Goal: Information Seeking & Learning: Learn about a topic

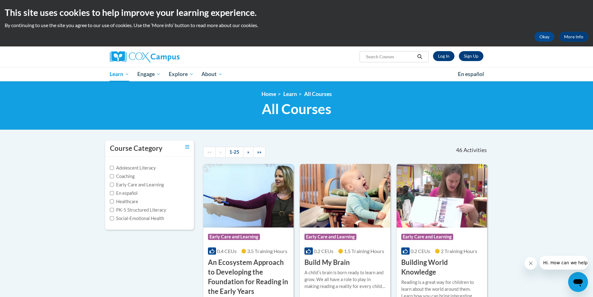
click at [372, 54] on input "Search..." at bounding box center [390, 56] width 50 height 7
type input "power of lanuage"
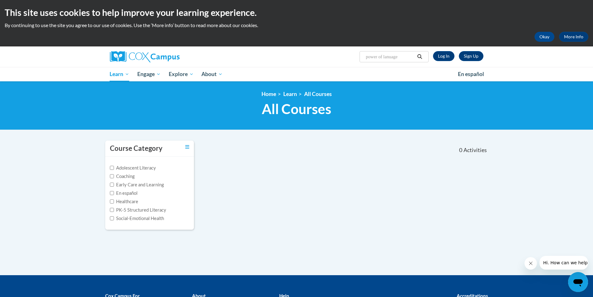
click at [388, 54] on input "power of lanuage" at bounding box center [390, 56] width 50 height 7
paste input "The Power of Language: Preschool/Pre-K"
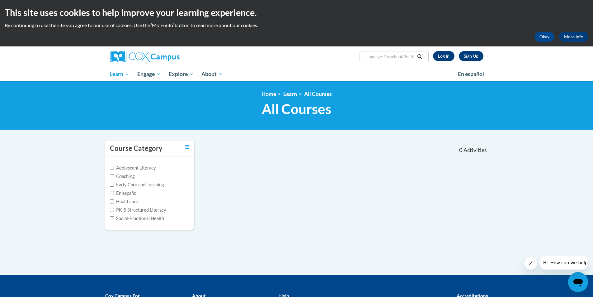
type input "The Power of Language: Preschool/Pre-K"
click at [422, 59] on icon "Search" at bounding box center [420, 56] width 5 height 5
type input "The Power of Language: Preschool/Pre-K"
click at [469, 58] on link "Sign Up" at bounding box center [471, 56] width 25 height 10
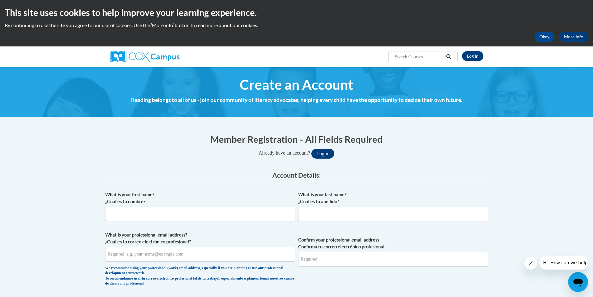
scroll to position [31, 0]
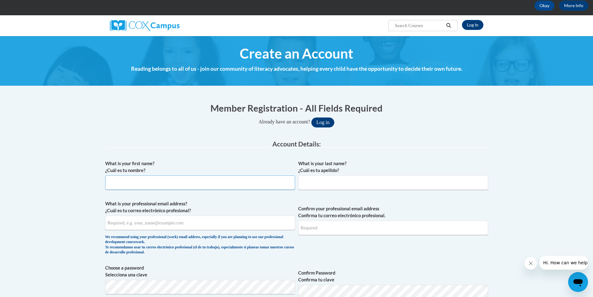
click at [167, 185] on input "What is your first name? ¿Cuál es tu nombre?" at bounding box center [200, 182] width 190 height 14
type input "e"
type input "Ersida"
click at [304, 183] on input "What is your last name? ¿Cuál es tu apellido?" at bounding box center [393, 182] width 190 height 14
type input "Kekaj"
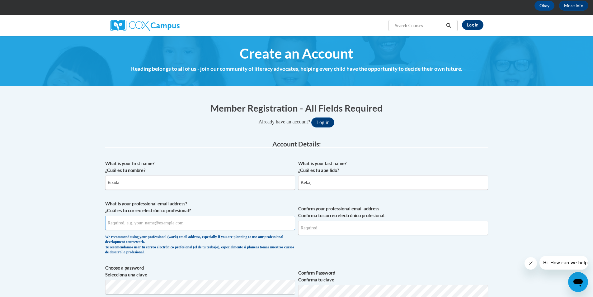
click at [245, 227] on input "What is your professional email address? ¿Cuál es tu correo electrónico profesi…" at bounding box center [200, 223] width 190 height 14
type input "ersidaprekaj@hotmail.com"
click at [324, 229] on input "Confirm your professional email address Confirma tu correo electrónico profesio…" at bounding box center [393, 228] width 190 height 14
type input "ersidaprekaj@hotmail.com"
click at [354, 245] on span "Confirm your professional email address Confirma tu correo electrónico profesio…" at bounding box center [393, 229] width 190 height 58
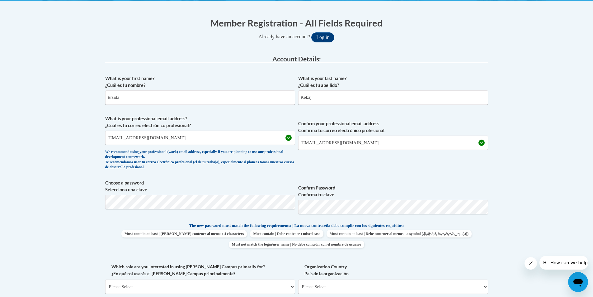
scroll to position [125, 0]
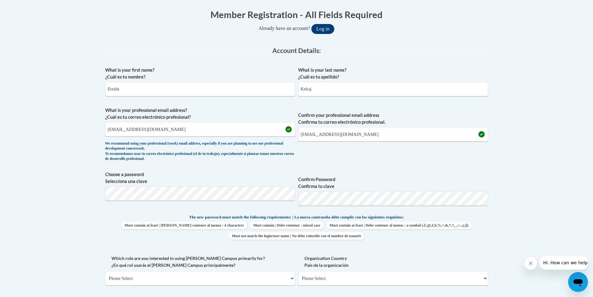
click at [369, 178] on label "Confirm Password Confirma tu clave" at bounding box center [393, 183] width 190 height 14
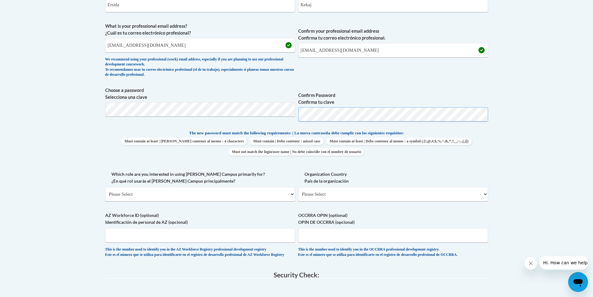
scroll to position [249, 0]
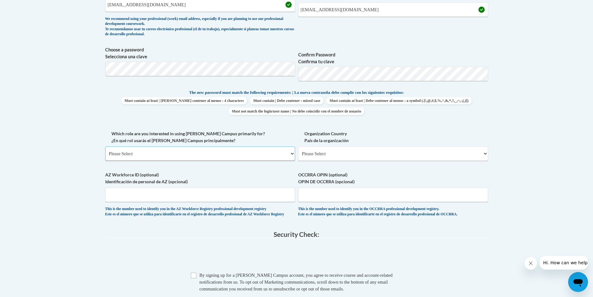
click at [197, 150] on select "Please Select College/University | Colegio/Universidad Community/Nonprofit Part…" at bounding box center [200, 153] width 190 height 14
select select "fbf2d438-af2f-41f8-98f1-81c410e29de3"
click at [105, 146] on select "Please Select College/University | Colegio/Universidad Community/Nonprofit Part…" at bounding box center [200, 153] width 190 height 14
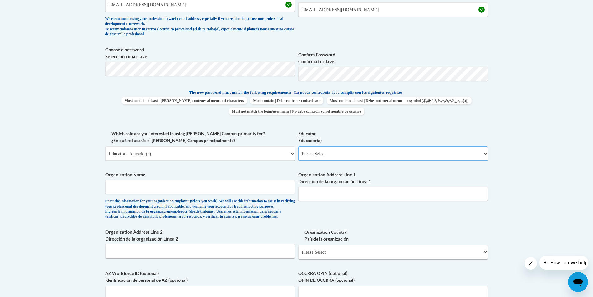
click at [345, 154] on select "Please Select Early Learning/Daycare Teacher/Family Home Care Provider | Maestr…" at bounding box center [393, 153] width 190 height 14
select select "5e2af403-4f2c-4e49-a02f-103e55d7b75b"
click at [298, 146] on select "Please Select Early Learning/Daycare Teacher/Family Home Care Provider | Maestr…" at bounding box center [393, 153] width 190 height 14
click at [250, 192] on input "Organization Name" at bounding box center [200, 187] width 190 height 14
type input "Horizon Education Center"
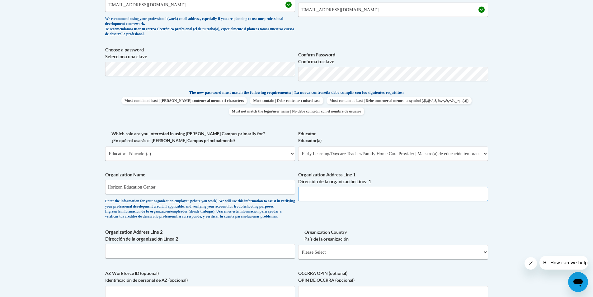
click at [319, 196] on input "Organization Address Line 1 Dirección de la organización Línea 1" at bounding box center [393, 194] width 190 height 14
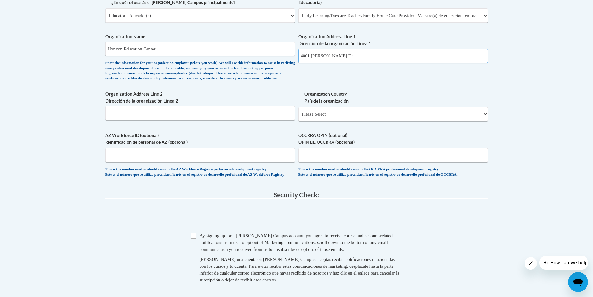
scroll to position [405, 0]
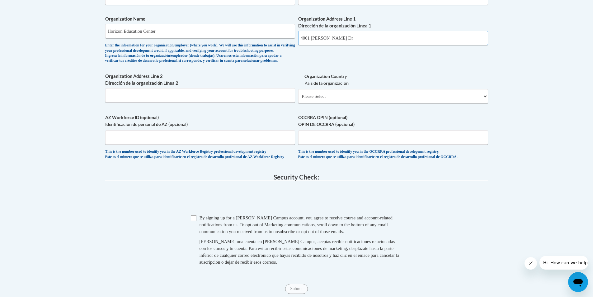
type input "4001 David Dr"
click at [261, 145] on input "AZ Workforce ID (optional) Identificación de personal de AZ (opcional)" at bounding box center [200, 137] width 190 height 14
click at [352, 103] on select "Please Select United States | Estados Unidos Outside of the United States | Fue…" at bounding box center [393, 96] width 190 height 14
select select "ad49bcad-a171-4b2e-b99c-48b446064914"
click at [298, 99] on select "Please Select United States | Estados Unidos Outside of the United States | Fue…" at bounding box center [393, 96] width 190 height 14
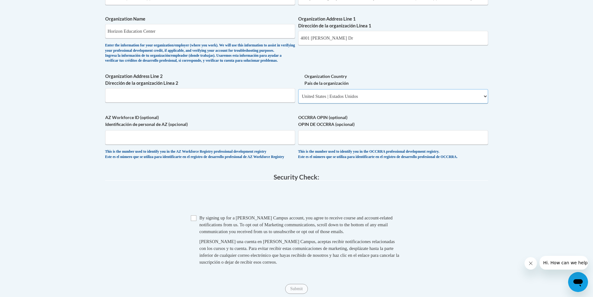
select select
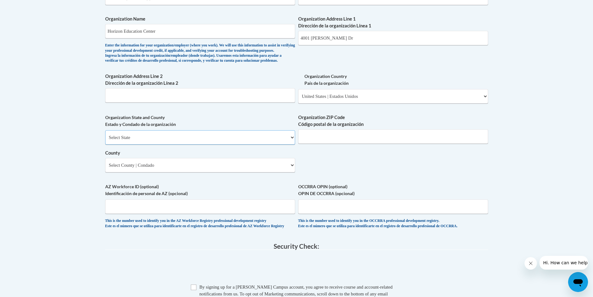
click at [270, 145] on select "Select State Alabama Alaska Arizona Arkansas California Colorado Connecticut De…" at bounding box center [200, 137] width 190 height 14
select select "Ohio"
click at [105, 140] on select "Select State Alabama Alaska Arizona Arkansas California Colorado Connecticut De…" at bounding box center [200, 137] width 190 height 14
click at [227, 172] on select "Select County Adams Allen Ashland Ashtabula Athens Auglaize Belmont Brown Butle…" at bounding box center [200, 165] width 190 height 14
select select "Cuyahoga"
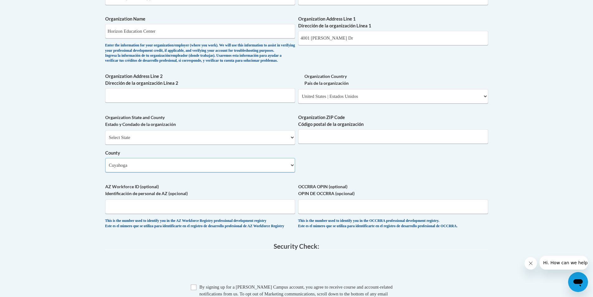
click at [105, 168] on select "Select County Adams Allen Ashland Ashtabula Athens Auglaize Belmont Brown Butle…" at bounding box center [200, 165] width 190 height 14
click at [347, 144] on input "Organization ZIP Code Código postal de la organización" at bounding box center [393, 136] width 190 height 14
type input "44070"
click at [344, 214] on input "OCCRRA OPIN (optional) OPIN DE OCCRRA (opcional)" at bounding box center [393, 206] width 190 height 14
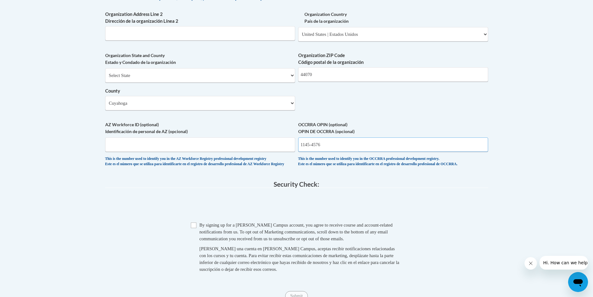
scroll to position [467, 0]
type input "1145-4576"
click at [195, 228] on input "Checkbox" at bounding box center [194, 225] width 6 height 6
checkbox input "true"
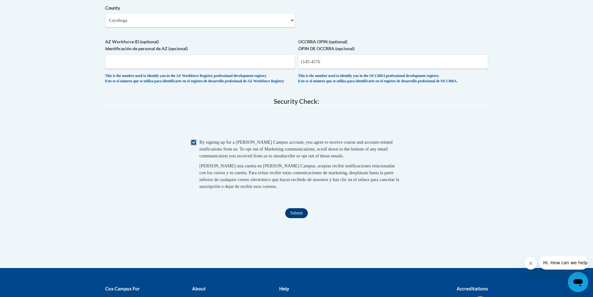
scroll to position [561, 0]
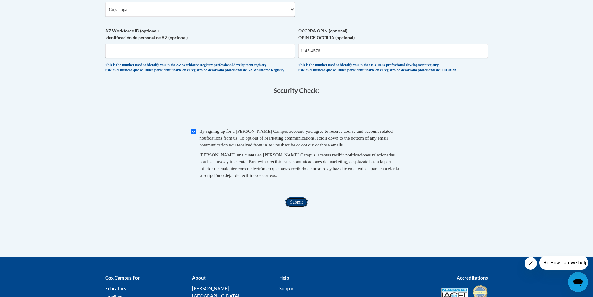
click at [292, 207] on input "Submit" at bounding box center [296, 202] width 22 height 10
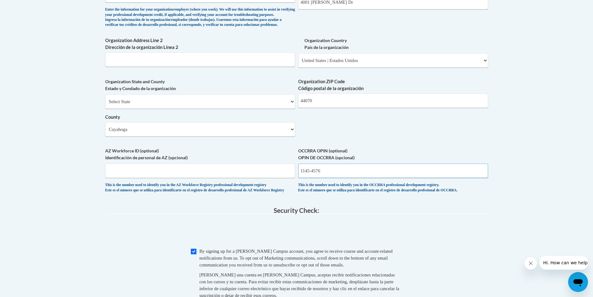
scroll to position [436, 0]
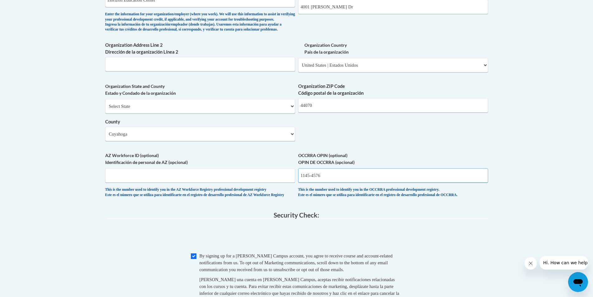
click at [312, 183] on input "1145-4576" at bounding box center [393, 175] width 190 height 14
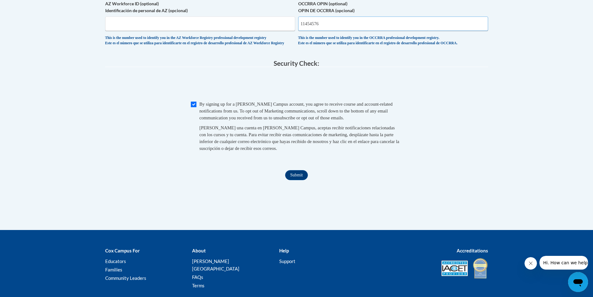
scroll to position [592, 0]
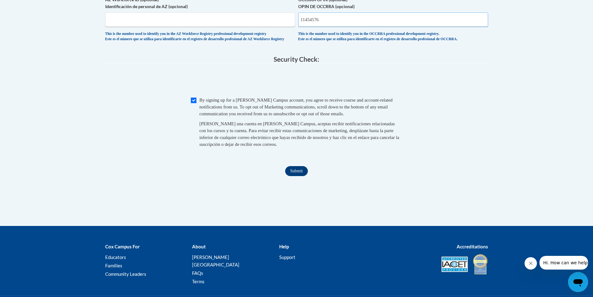
type input "11454576"
click at [306, 176] on input "Submit" at bounding box center [296, 171] width 22 height 10
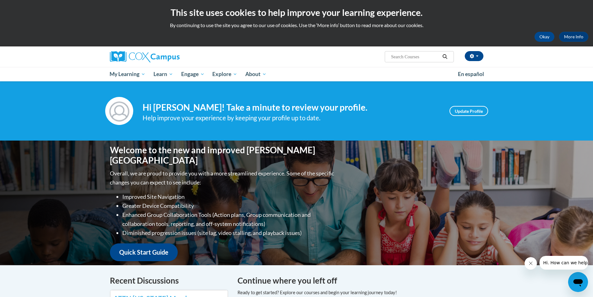
click at [368, 175] on div "Welcome to the new and improved [PERSON_NAME] Campus Overall, we are proud to p…" at bounding box center [297, 202] width 393 height 125
click at [478, 116] on link "Update Profile" at bounding box center [469, 111] width 39 height 10
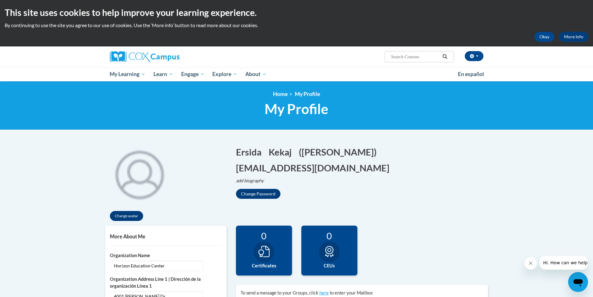
paste input "The Power of Language: Preschool/Pre-K"
type input "The Power of Language: Preschool/Pre-K"
click at [447, 58] on icon "Search" at bounding box center [445, 56] width 6 height 5
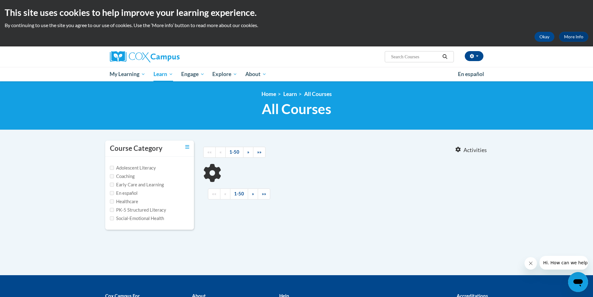
type input "The Power of Language: Preschool/Pre-K"
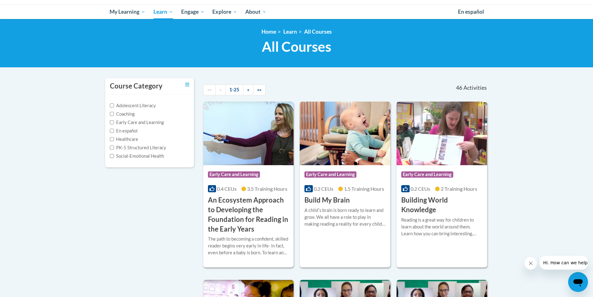
scroll to position [93, 0]
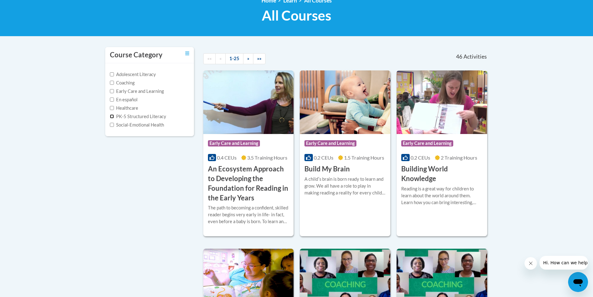
click at [110, 117] on input "PK-5 Structured Literacy" at bounding box center [112, 116] width 4 height 4
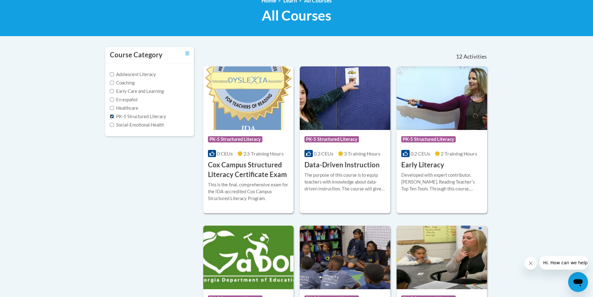
click at [111, 115] on input "PK-5 Structured Literacy" at bounding box center [112, 116] width 4 height 4
checkbox input "false"
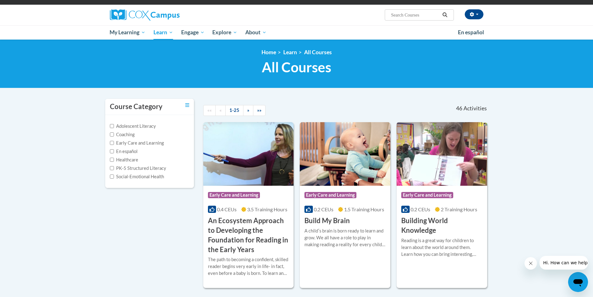
scroll to position [0, 0]
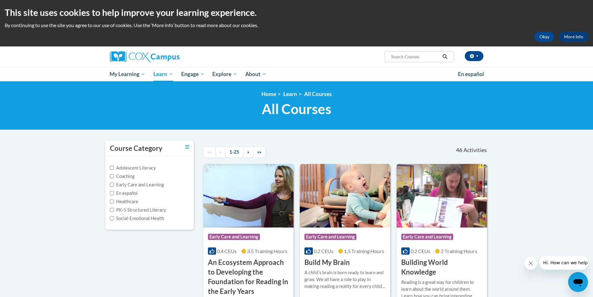
click at [400, 59] on input "Search..." at bounding box center [416, 56] width 50 height 7
paste input "AT136672"
type input "AT136672"
click at [443, 58] on icon "Search" at bounding box center [445, 56] width 6 height 5
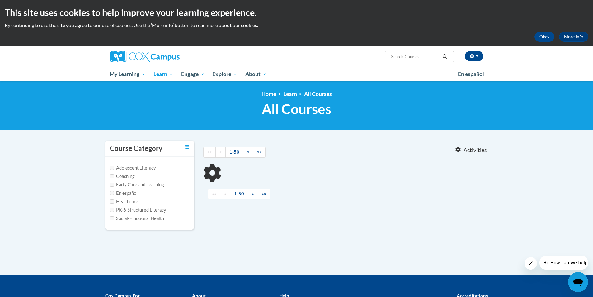
type input "AT136672"
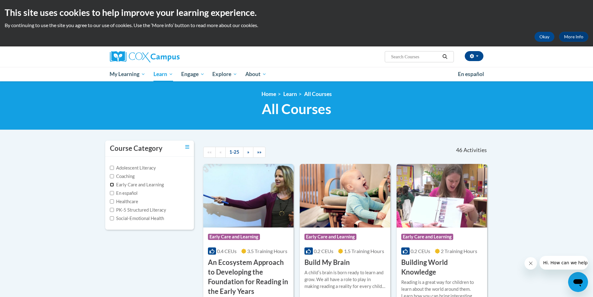
click at [112, 186] on input "Early Care and Learning" at bounding box center [112, 185] width 4 height 4
checkbox input "true"
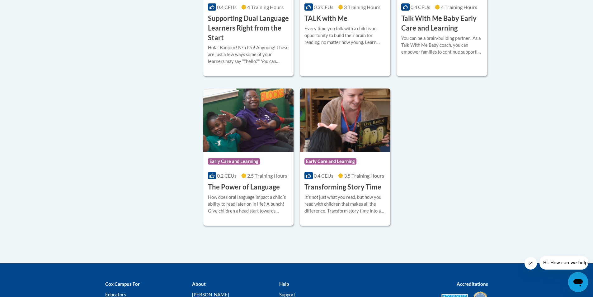
scroll to position [903, 0]
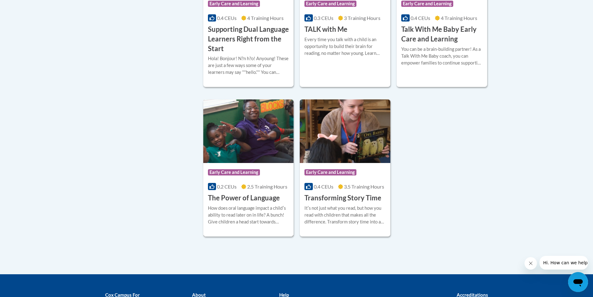
click at [244, 203] on h3 "The Power of Language" at bounding box center [244, 198] width 72 height 10
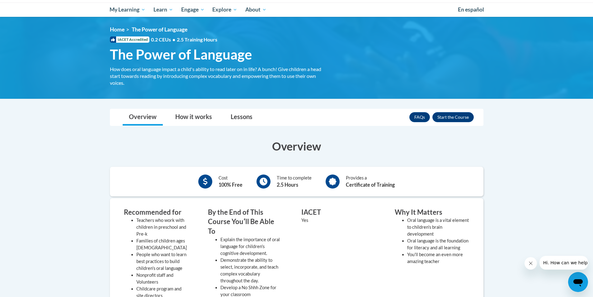
scroll to position [93, 0]
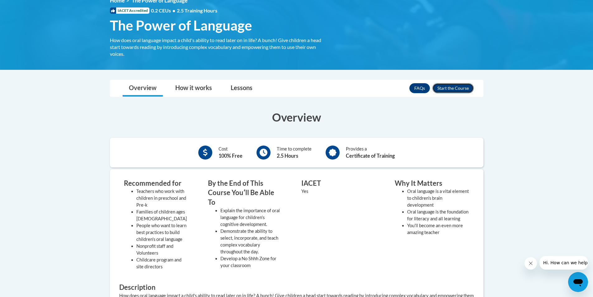
click at [448, 88] on button "Enroll" at bounding box center [453, 88] width 41 height 10
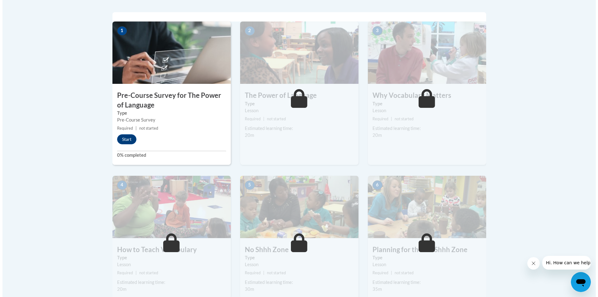
scroll to position [218, 0]
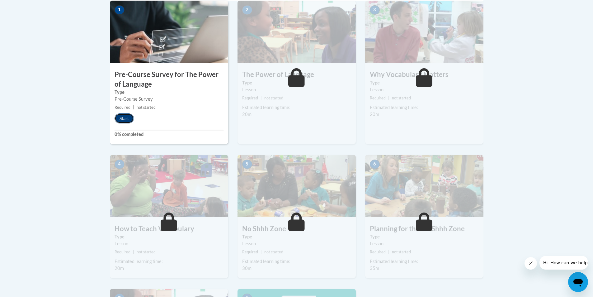
click at [120, 116] on button "Start" at bounding box center [124, 118] width 19 height 10
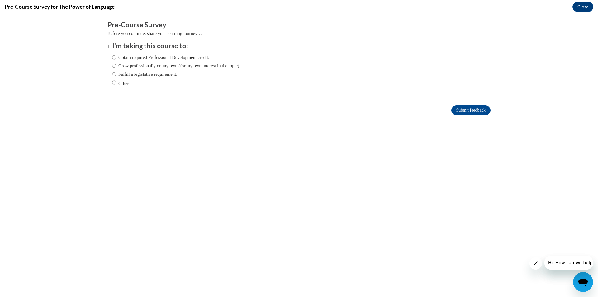
scroll to position [0, 0]
click at [112, 57] on input "Obtain required Professional Development credit." at bounding box center [114, 57] width 4 height 7
radio input "true"
click at [457, 109] on input "Submit feedback" at bounding box center [470, 110] width 39 height 10
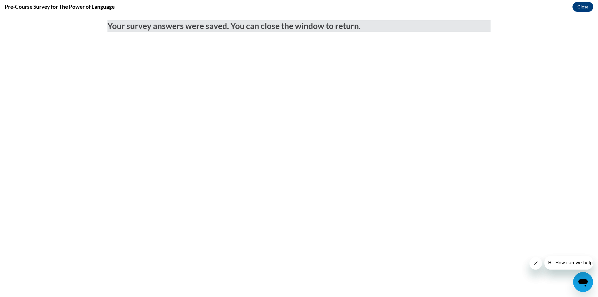
click at [534, 264] on icon "Close message from company" at bounding box center [535, 263] width 5 height 5
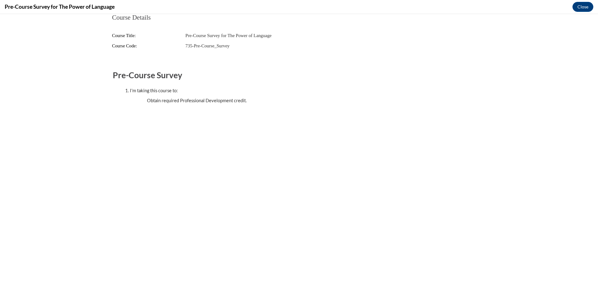
click at [128, 22] on fieldset "Course Details Course Title: Pre-Course Survey for The Power of Language Course…" at bounding box center [298, 35] width 383 height 43
click at [193, 36] on span "Pre-Course Survey for The Power of Language" at bounding box center [228, 35] width 86 height 5
click at [124, 33] on span "Course Title:" at bounding box center [124, 35] width 24 height 5
click at [218, 105] on fieldset "Pre-Course Survey I'm taking this course to: Obtain required Professional Devel…" at bounding box center [299, 85] width 373 height 44
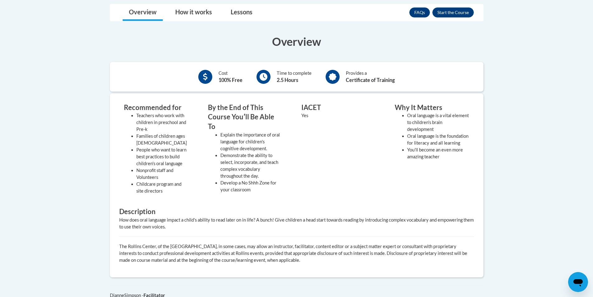
scroll to position [125, 0]
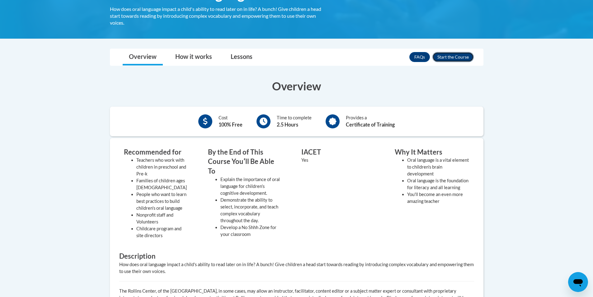
click at [443, 55] on button "Enroll" at bounding box center [453, 57] width 41 height 10
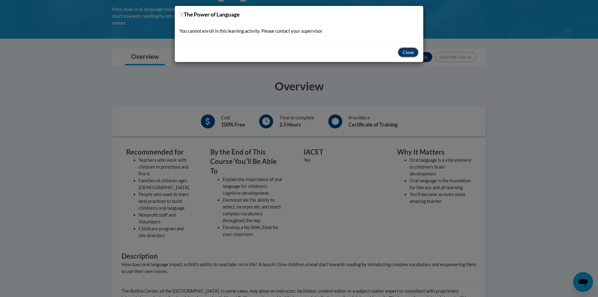
click at [408, 52] on button "Close" at bounding box center [408, 52] width 21 height 10
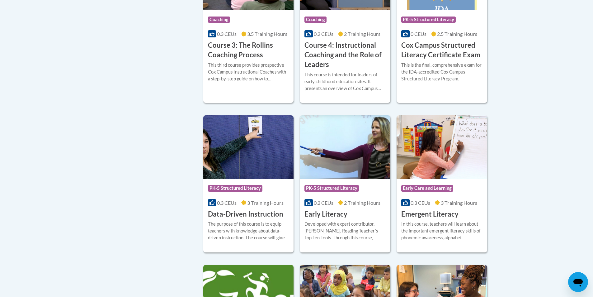
scroll to position [424, 0]
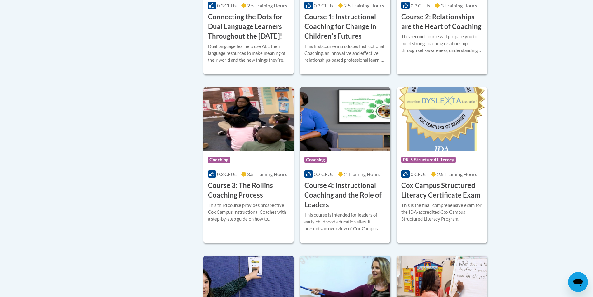
drag, startPoint x: 101, startPoint y: 53, endPoint x: 79, endPoint y: 58, distance: 22.3
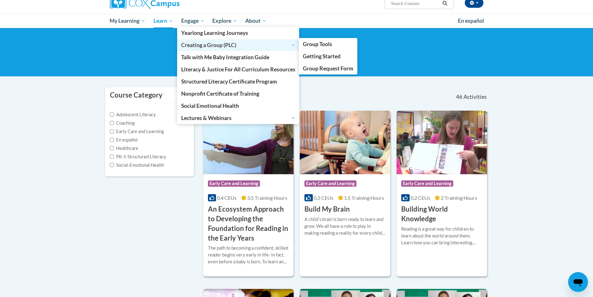
scroll to position [62, 0]
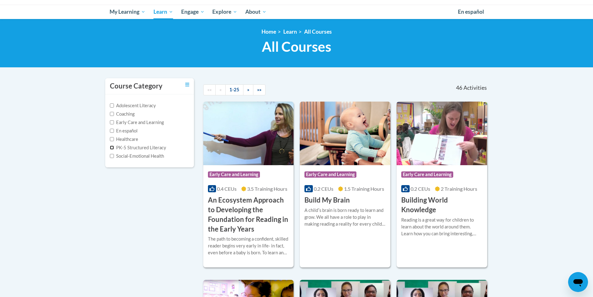
click at [111, 147] on input "PK-5 Structured Literacy" at bounding box center [112, 147] width 4 height 4
checkbox input "true"
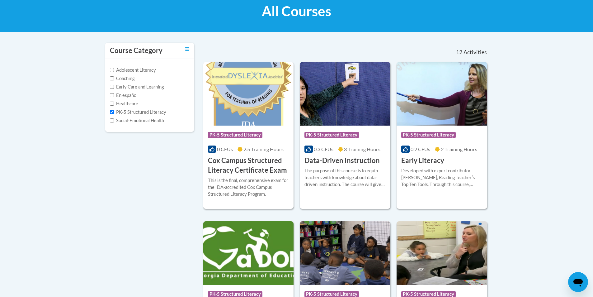
scroll to position [0, 0]
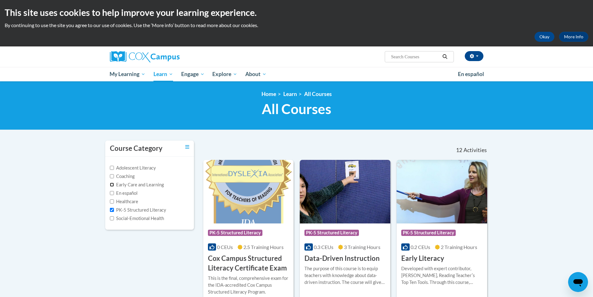
click at [113, 184] on input "Early Care and Learning" at bounding box center [112, 185] width 4 height 4
checkbox input "true"
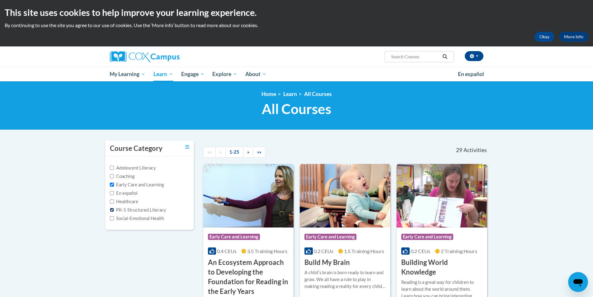
click at [113, 211] on input "PK-5 Structured Literacy" at bounding box center [112, 210] width 4 height 4
checkbox input "false"
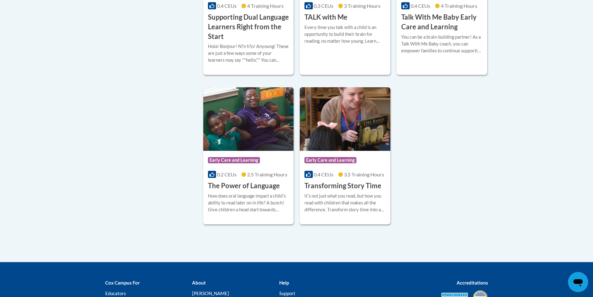
scroll to position [841, 0]
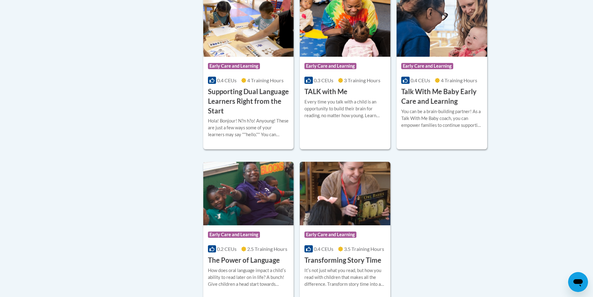
click at [264, 265] on h3 "The Power of Language" at bounding box center [244, 260] width 72 height 10
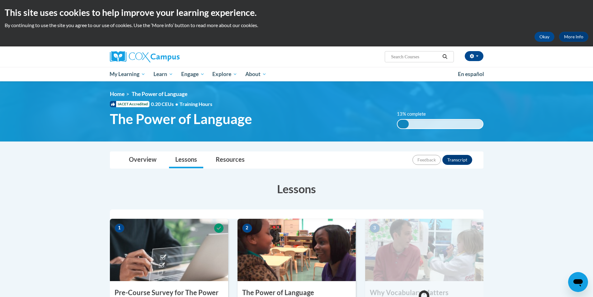
scroll to position [31, 0]
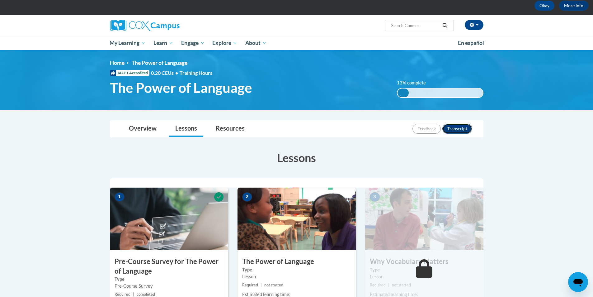
click at [451, 128] on button "Transcript" at bounding box center [458, 129] width 30 height 10
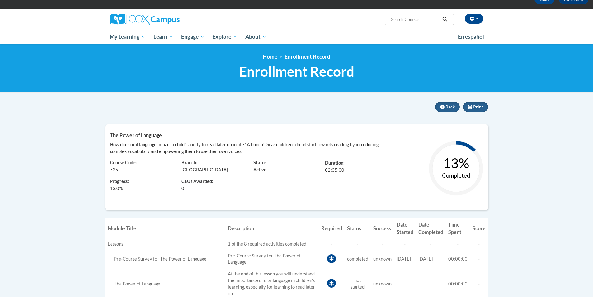
scroll to position [14, 0]
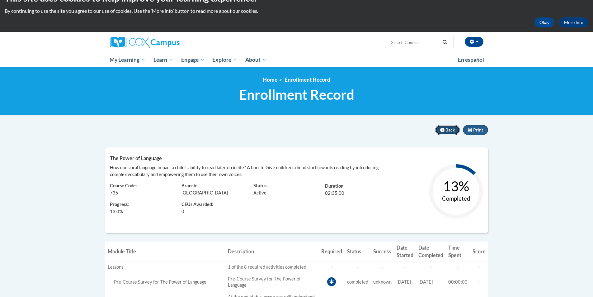
click at [450, 128] on span "Back" at bounding box center [450, 129] width 9 height 5
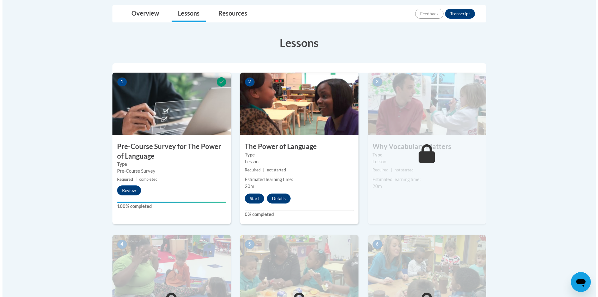
scroll to position [156, 0]
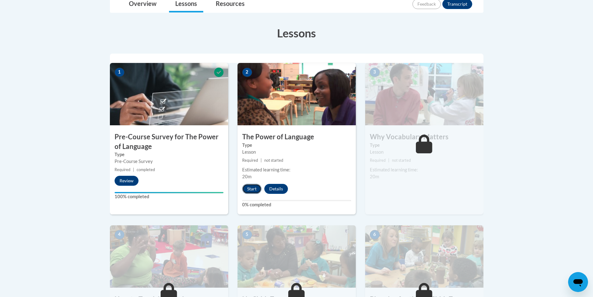
click at [248, 190] on button "Start" at bounding box center [251, 189] width 19 height 10
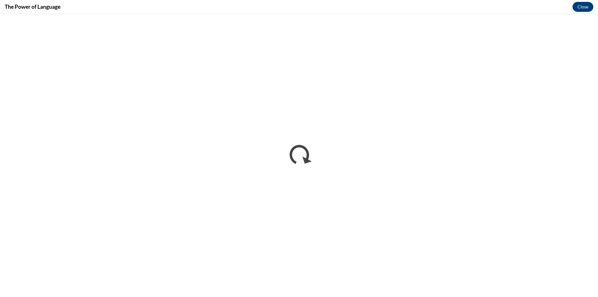
scroll to position [0, 0]
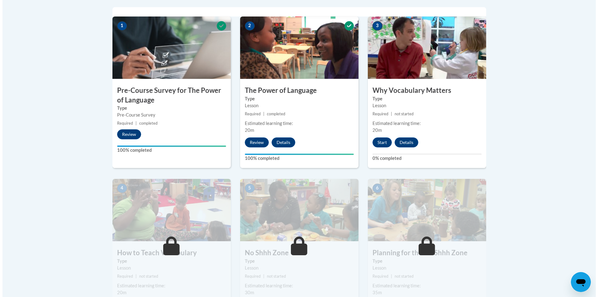
scroll to position [187, 0]
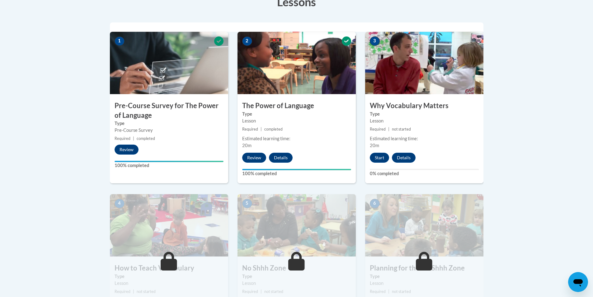
click at [418, 49] on img at bounding box center [424, 63] width 118 height 62
click at [383, 154] on button "Start" at bounding box center [379, 158] width 19 height 10
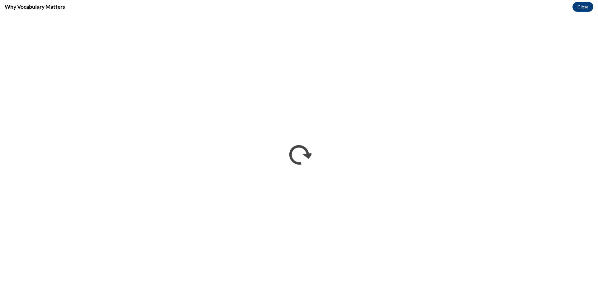
scroll to position [0, 0]
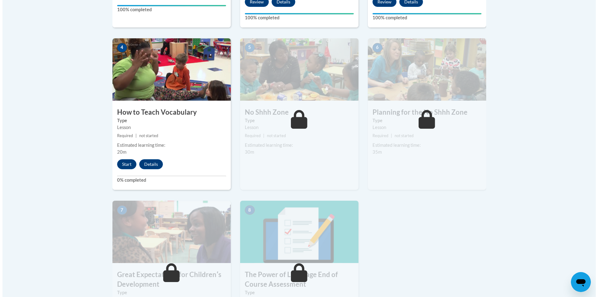
scroll to position [312, 0]
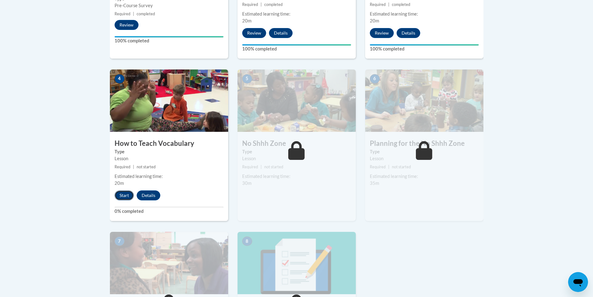
click at [125, 197] on button "Start" at bounding box center [124, 195] width 19 height 10
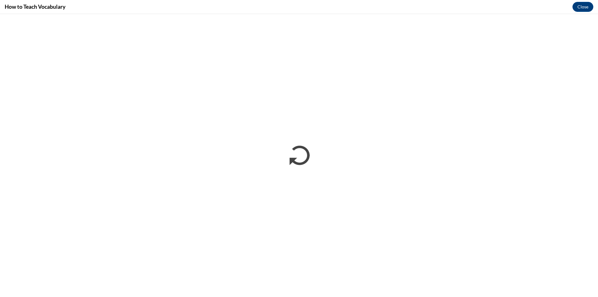
scroll to position [0, 0]
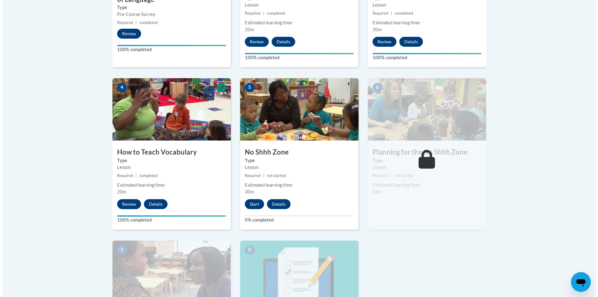
scroll to position [312, 0]
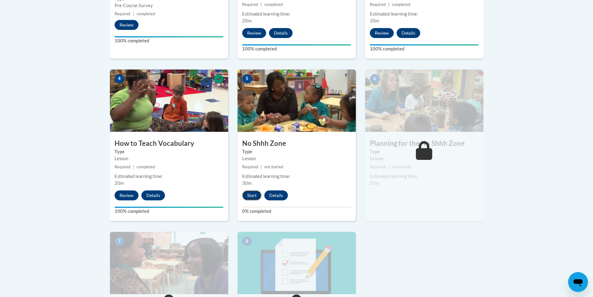
click at [251, 196] on button "Start" at bounding box center [251, 195] width 19 height 10
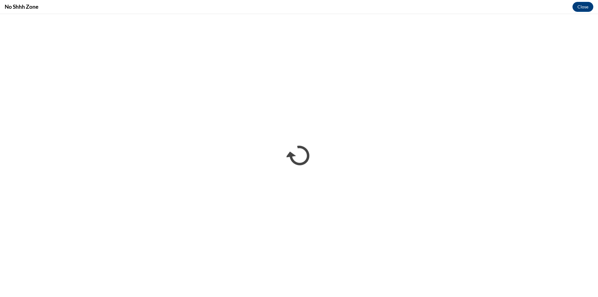
scroll to position [0, 0]
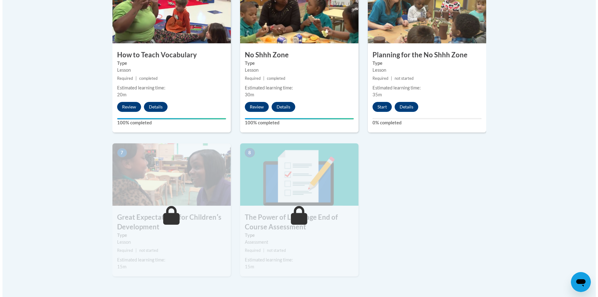
scroll to position [405, 0]
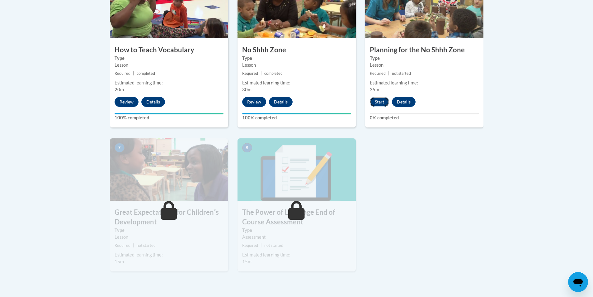
click at [376, 103] on button "Start" at bounding box center [379, 102] width 19 height 10
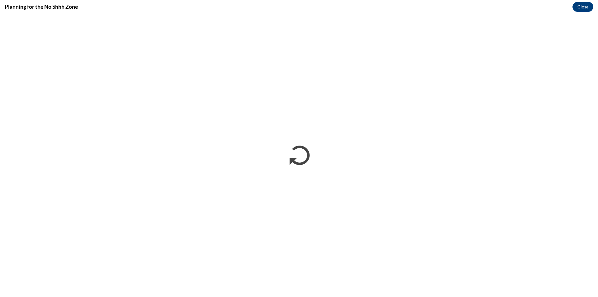
scroll to position [0, 0]
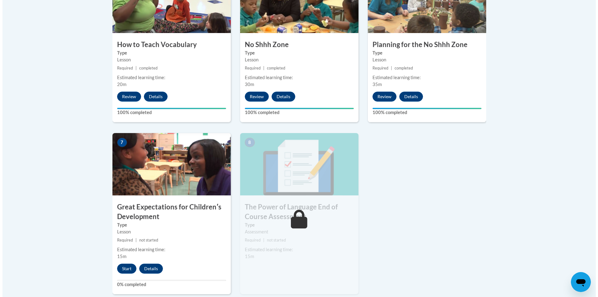
scroll to position [405, 0]
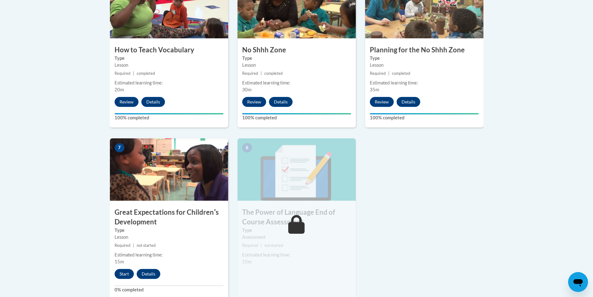
click at [183, 168] on img at bounding box center [169, 169] width 118 height 62
click at [117, 274] on button "Start" at bounding box center [124, 274] width 19 height 10
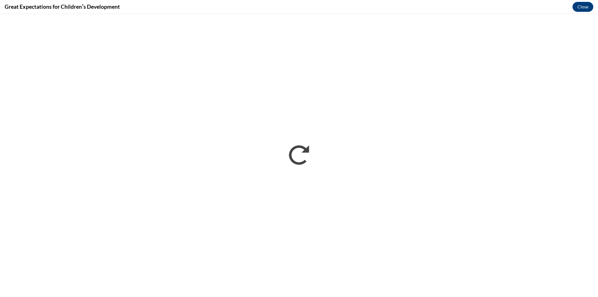
scroll to position [0, 0]
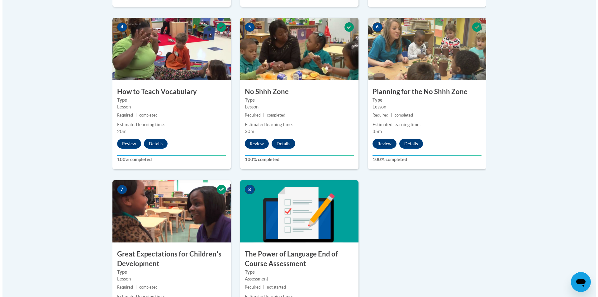
scroll to position [436, 0]
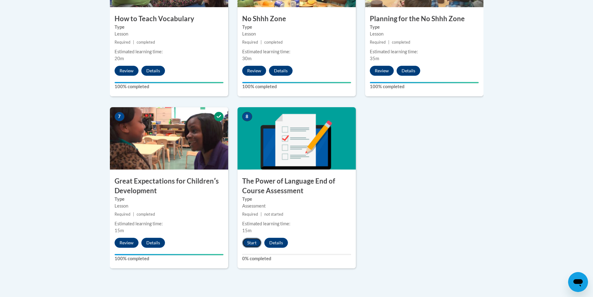
click at [248, 242] on button "Start" at bounding box center [251, 243] width 19 height 10
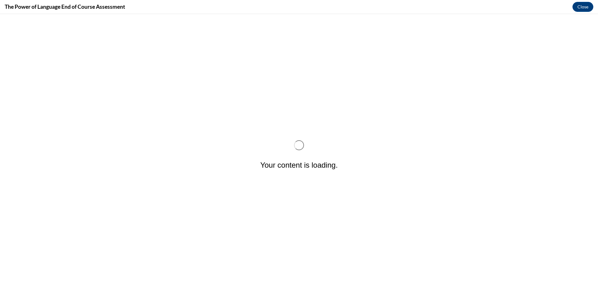
scroll to position [0, 0]
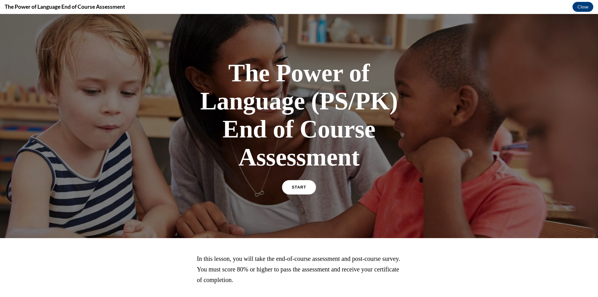
click at [305, 184] on link "START" at bounding box center [299, 187] width 34 height 14
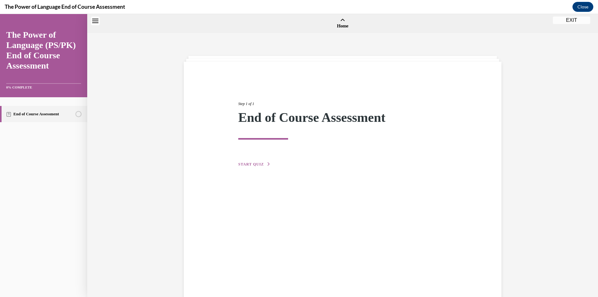
scroll to position [19, 0]
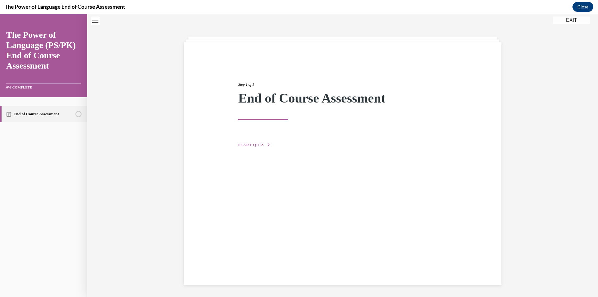
click at [254, 142] on button "START QUIZ" at bounding box center [254, 145] width 32 height 6
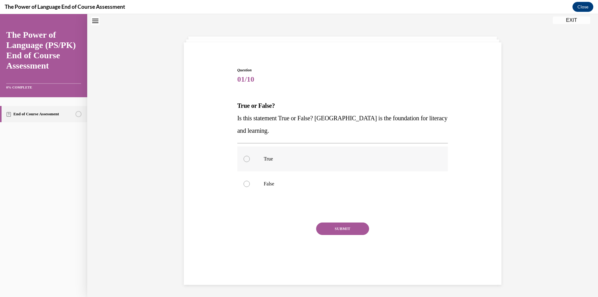
click at [244, 157] on div at bounding box center [247, 159] width 6 height 6
click at [244, 157] on input "True" at bounding box center [247, 159] width 6 height 6
radio input "true"
click at [338, 230] on button "SUBMIT" at bounding box center [342, 228] width 53 height 12
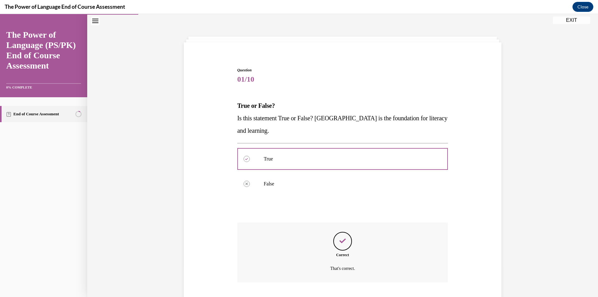
scroll to position [59, 0]
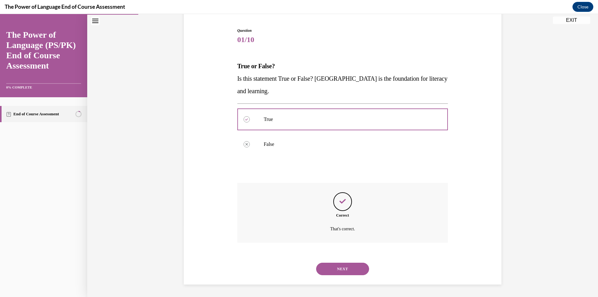
click at [356, 267] on button "NEXT" at bounding box center [342, 269] width 53 height 12
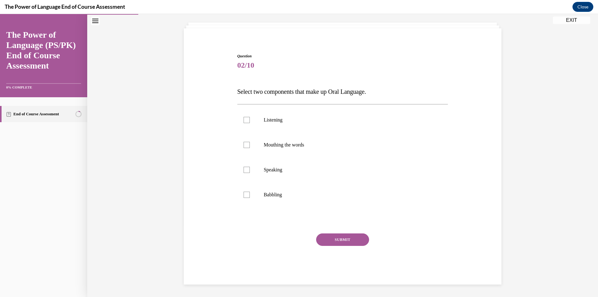
scroll to position [33, 0]
click at [241, 120] on label "Listening" at bounding box center [342, 119] width 211 height 25
click at [244, 120] on input "Listening" at bounding box center [247, 120] width 6 height 6
checkbox input "true"
click at [244, 168] on div at bounding box center [247, 170] width 6 height 6
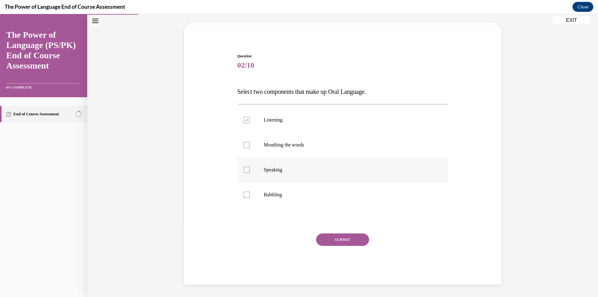
click at [244, 168] on input "Speaking" at bounding box center [247, 170] width 6 height 6
checkbox input "true"
click at [329, 237] on button "SUBMIT" at bounding box center [342, 239] width 53 height 12
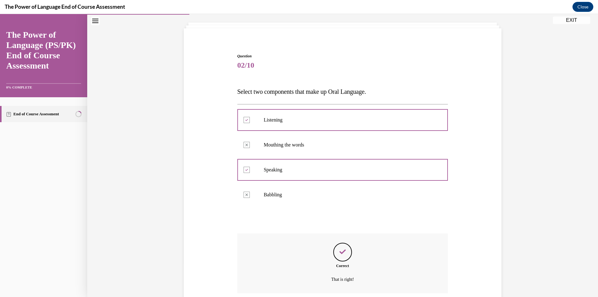
scroll to position [84, 0]
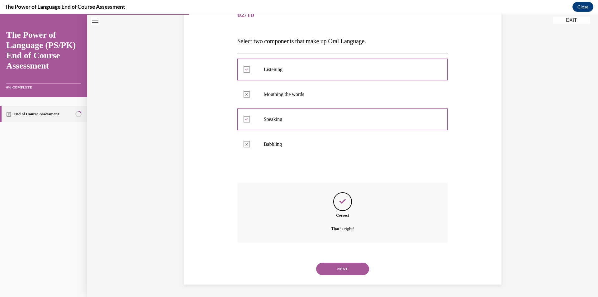
click at [352, 270] on button "NEXT" at bounding box center [342, 269] width 53 height 12
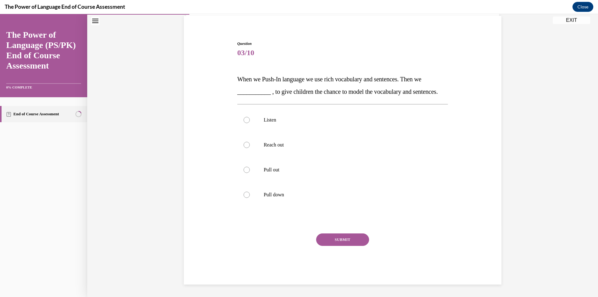
scroll to position [58, 0]
click at [343, 167] on p "Pull out" at bounding box center [348, 170] width 169 height 6
click at [250, 167] on input "Pull out" at bounding box center [247, 170] width 6 height 6
radio input "true"
click at [338, 237] on button "SUBMIT" at bounding box center [342, 239] width 53 height 12
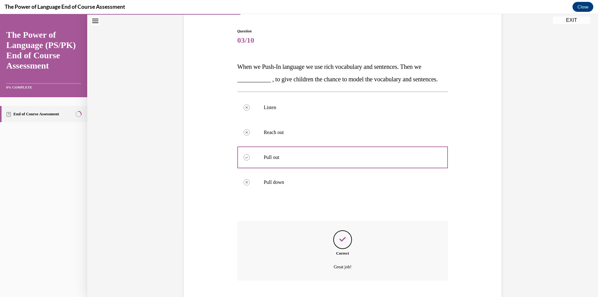
scroll to position [109, 0]
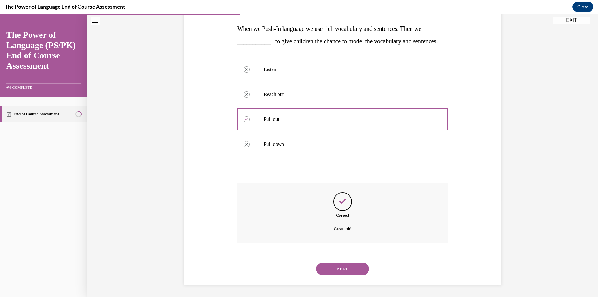
click at [355, 266] on button "NEXT" at bounding box center [342, 269] width 53 height 12
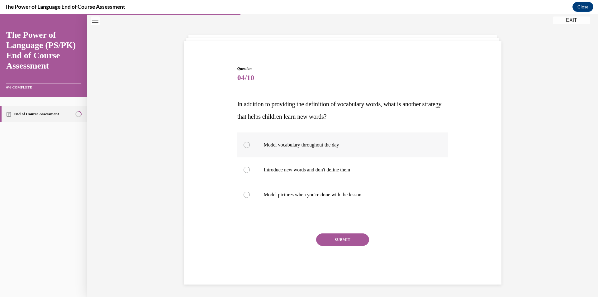
click at [244, 145] on div at bounding box center [247, 145] width 6 height 6
click at [244, 145] on input "Model vocabulary throughout the day" at bounding box center [247, 145] width 6 height 6
radio input "true"
click at [343, 241] on button "SUBMIT" at bounding box center [342, 239] width 53 height 12
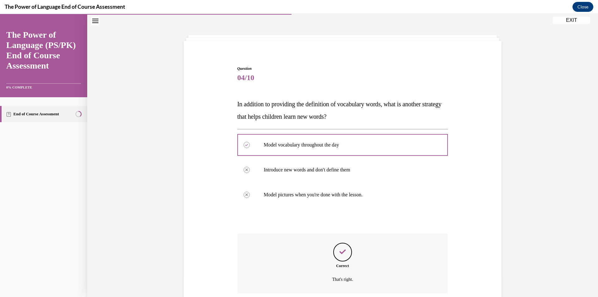
scroll to position [71, 0]
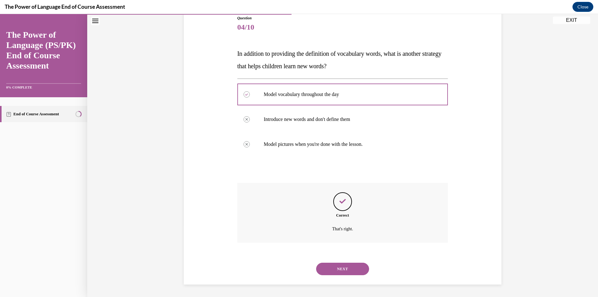
click at [350, 268] on button "NEXT" at bounding box center [342, 269] width 53 height 12
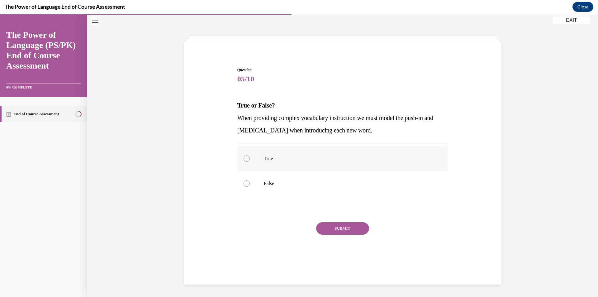
click at [244, 160] on div at bounding box center [247, 158] width 6 height 6
click at [244, 160] on input "True" at bounding box center [247, 158] width 6 height 6
radio input "true"
click at [333, 225] on button "SUBMIT" at bounding box center [342, 228] width 53 height 12
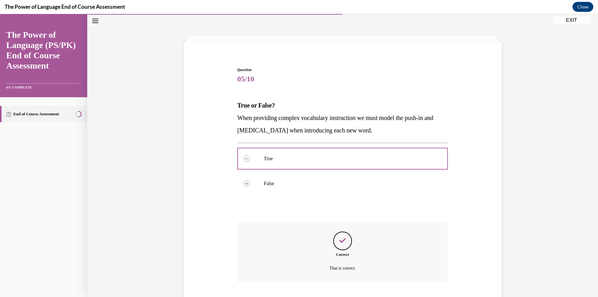
scroll to position [59, 0]
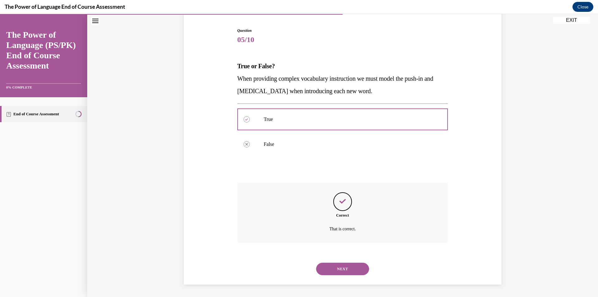
click at [349, 268] on button "NEXT" at bounding box center [342, 269] width 53 height 12
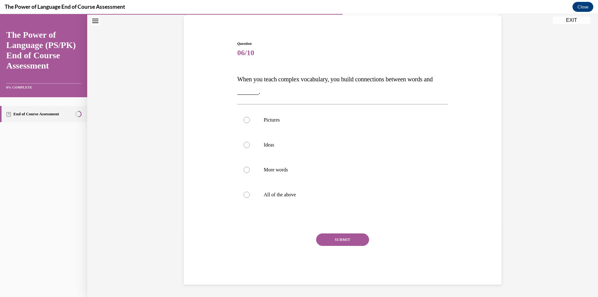
scroll to position [20, 0]
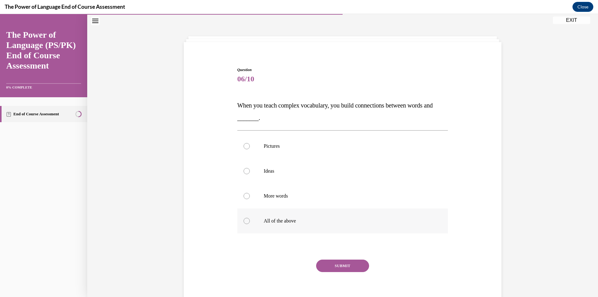
click at [245, 222] on div at bounding box center [247, 221] width 6 height 6
click at [245, 222] on input "All of the above" at bounding box center [247, 221] width 6 height 6
radio input "true"
click at [345, 266] on button "SUBMIT" at bounding box center [342, 266] width 53 height 12
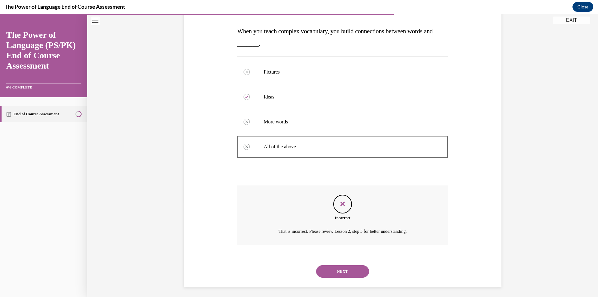
scroll to position [96, 0]
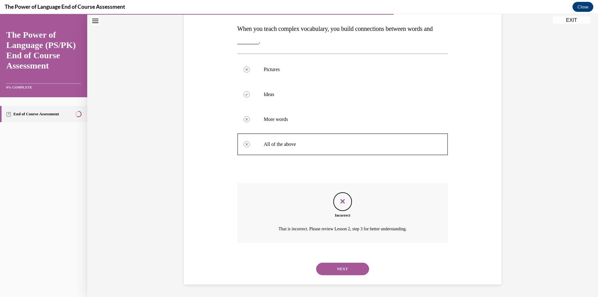
click at [348, 268] on button "NEXT" at bounding box center [342, 269] width 53 height 12
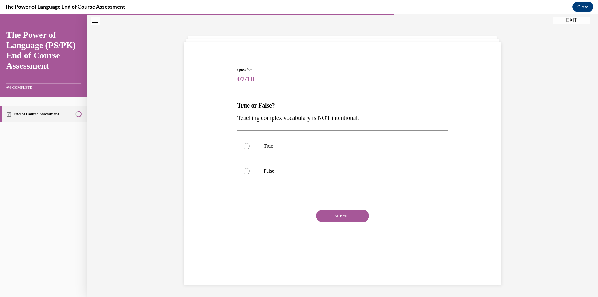
scroll to position [20, 0]
click at [244, 173] on div at bounding box center [247, 171] width 6 height 6
click at [244, 173] on input "False" at bounding box center [247, 171] width 6 height 6
radio input "true"
click at [336, 216] on button "SUBMIT" at bounding box center [342, 216] width 53 height 12
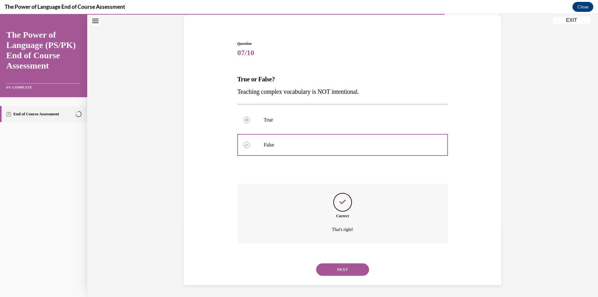
scroll to position [46, 0]
click at [350, 266] on button "NEXT" at bounding box center [342, 269] width 53 height 12
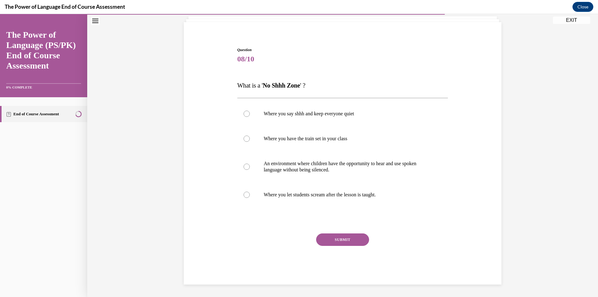
scroll to position [26, 0]
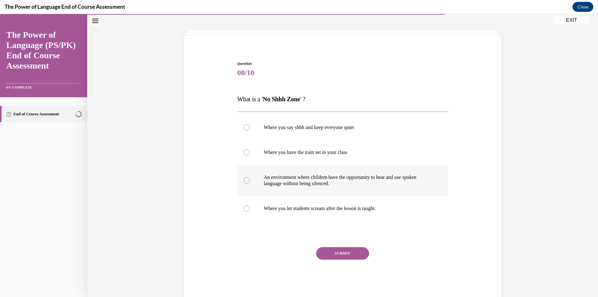
click at [244, 181] on div at bounding box center [247, 180] width 6 height 6
click at [244, 181] on input "An environment where children have the opportunity to hear and use spoken langu…" at bounding box center [247, 180] width 6 height 6
radio input "true"
click at [343, 249] on button "SUBMIT" at bounding box center [342, 253] width 53 height 12
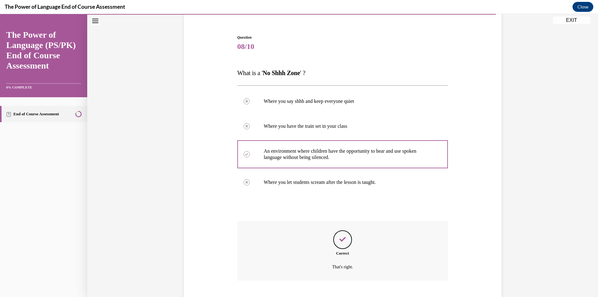
scroll to position [90, 0]
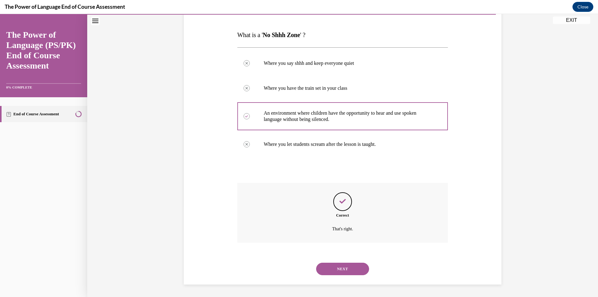
click at [353, 274] on button "NEXT" at bounding box center [342, 269] width 53 height 12
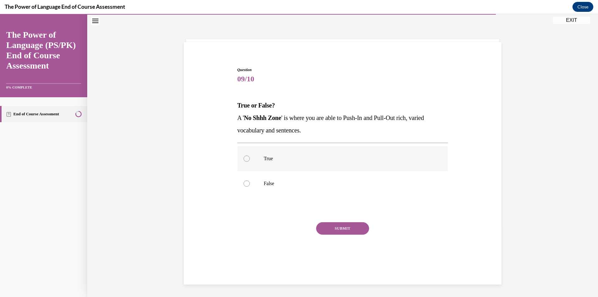
click at [240, 155] on label "True" at bounding box center [342, 158] width 211 height 25
click at [244, 155] on input "True" at bounding box center [247, 158] width 6 height 6
radio input "true"
click at [331, 225] on button "SUBMIT" at bounding box center [342, 228] width 53 height 12
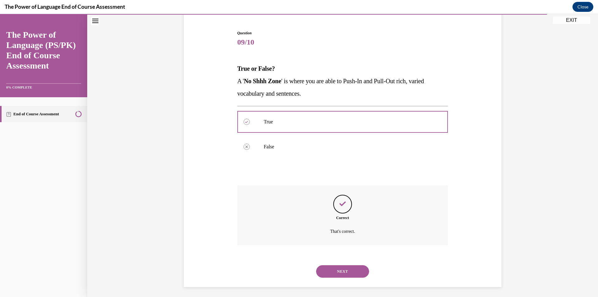
scroll to position [59, 0]
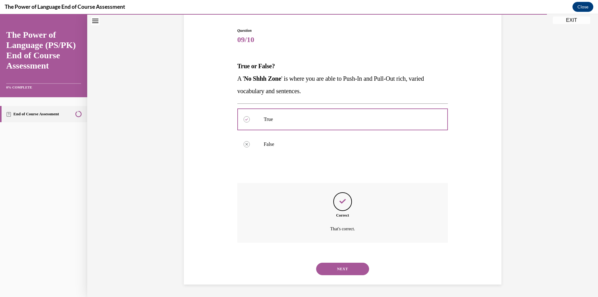
click at [354, 265] on button "NEXT" at bounding box center [342, 269] width 53 height 12
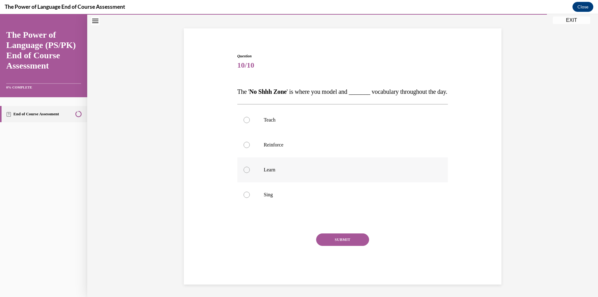
scroll to position [20, 0]
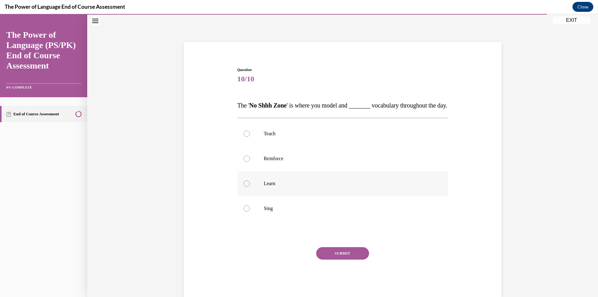
click at [244, 187] on div at bounding box center [247, 183] width 6 height 6
click at [244, 187] on input "Learn" at bounding box center [247, 183] width 6 height 6
radio input "true"
click at [352, 260] on button "SUBMIT" at bounding box center [342, 253] width 53 height 12
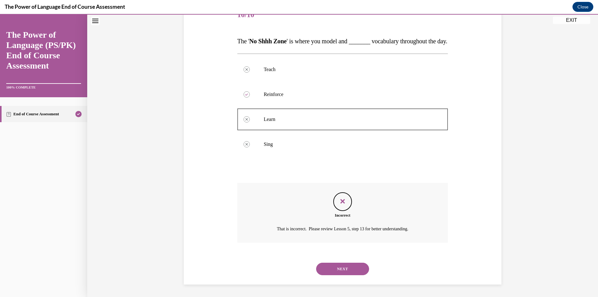
scroll to position [96, 0]
click at [342, 269] on button "NEXT" at bounding box center [342, 269] width 53 height 12
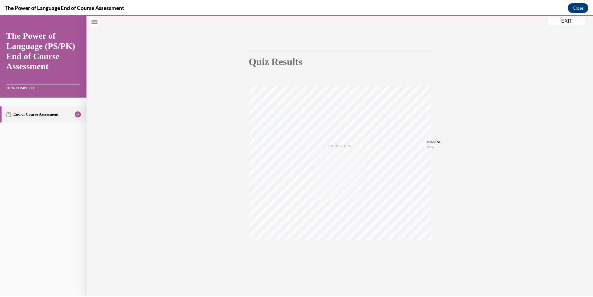
scroll to position [36, 0]
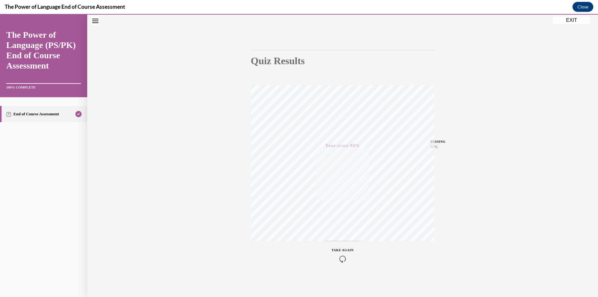
click at [573, 20] on button "EXIT" at bounding box center [571, 20] width 37 height 7
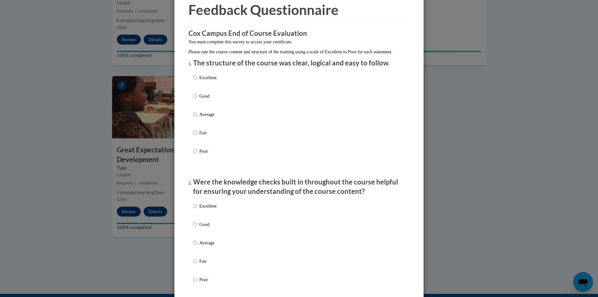
scroll to position [0, 0]
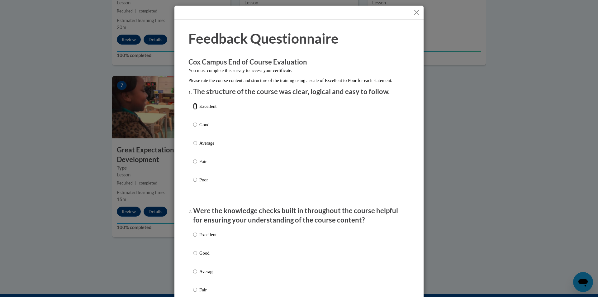
click at [193, 110] on input "Excellent" at bounding box center [195, 106] width 4 height 7
radio input "true"
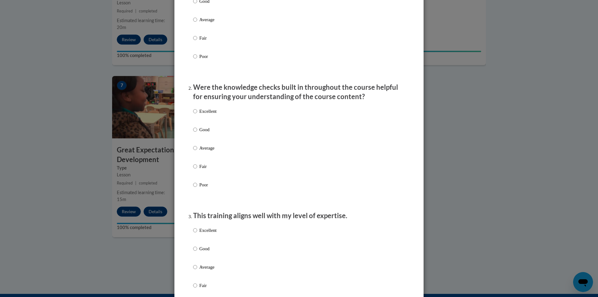
scroll to position [125, 0]
click at [193, 113] on input "Excellent" at bounding box center [195, 110] width 4 height 7
radio input "true"
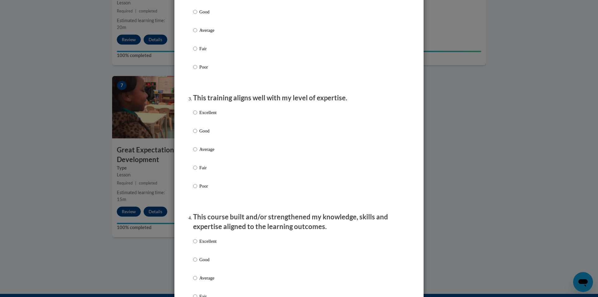
scroll to position [249, 0]
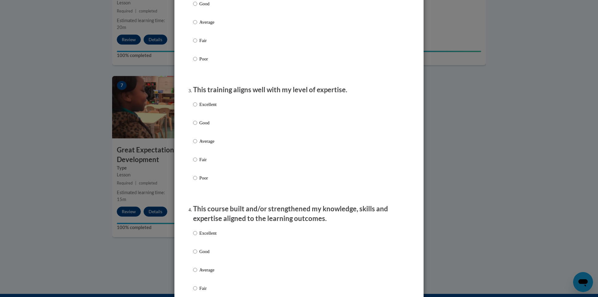
click at [195, 110] on label "Excellent" at bounding box center [204, 109] width 23 height 17
click at [195, 108] on input "Excellent" at bounding box center [195, 104] width 4 height 7
radio input "true"
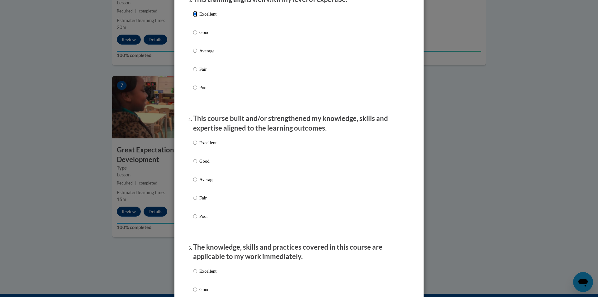
scroll to position [343, 0]
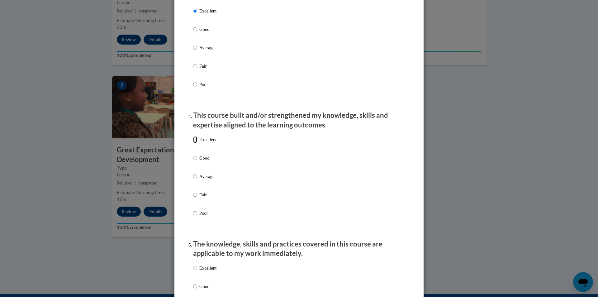
click at [193, 143] on input "Excellent" at bounding box center [195, 139] width 4 height 7
radio input "true"
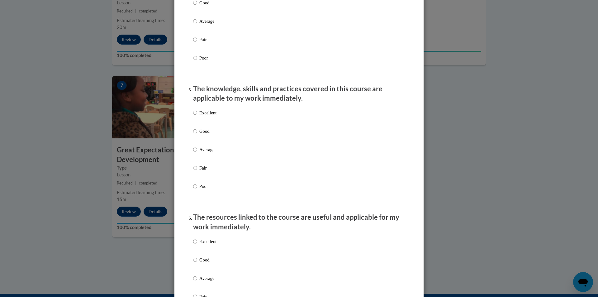
scroll to position [498, 0]
click at [193, 116] on input "Excellent" at bounding box center [195, 112] width 4 height 7
radio input "true"
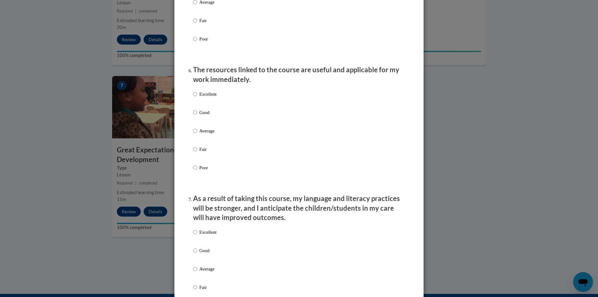
scroll to position [654, 0]
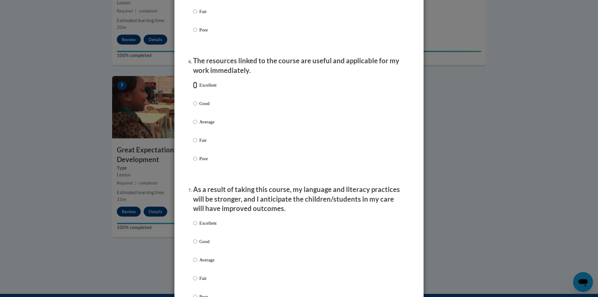
click at [193, 88] on input "Excellent" at bounding box center [195, 85] width 4 height 7
radio input "true"
click at [204, 226] on p "Excellent" at bounding box center [207, 223] width 17 height 7
click at [197, 226] on input "Excellent" at bounding box center [195, 223] width 4 height 7
radio input "true"
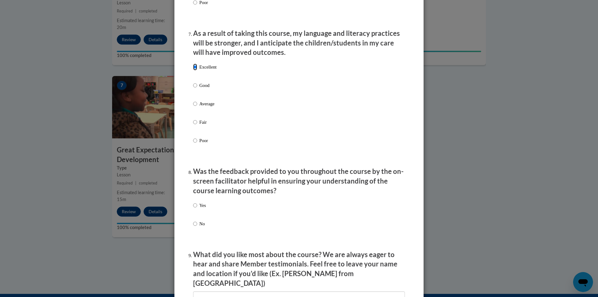
scroll to position [872, 0]
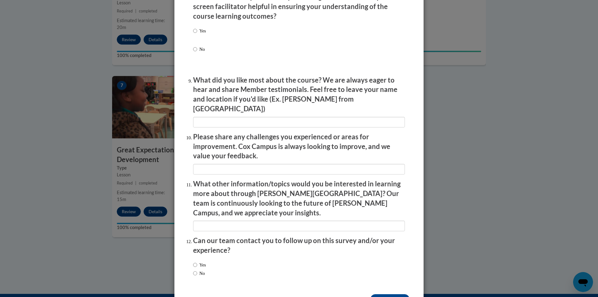
scroll to position [998, 0]
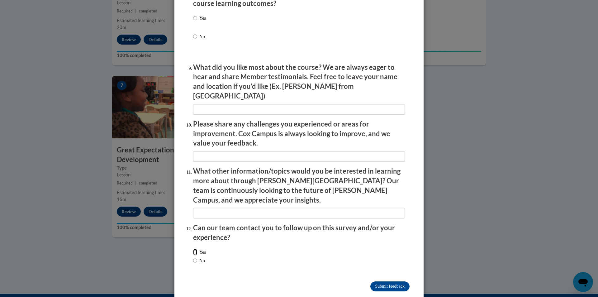
click at [195, 249] on input "Yes" at bounding box center [195, 252] width 4 height 7
radio input "true"
click at [398, 281] on input "Submit feedback" at bounding box center [389, 286] width 39 height 10
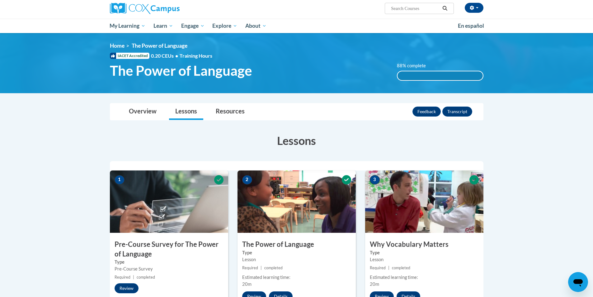
scroll to position [0, 0]
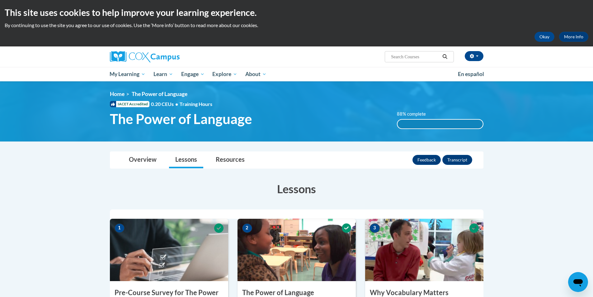
click at [414, 57] on input "Search..." at bounding box center [416, 56] width 50 height 7
paste input "Early Childhood Environment Rating Scale-Third Edition (ECERS-3)"
type input "Early Childhood Environment Rating Scale-Third Edition (ECERS-3)"
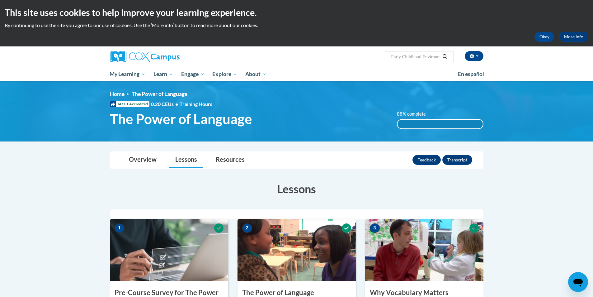
click at [444, 56] on icon "Search" at bounding box center [445, 56] width 6 height 5
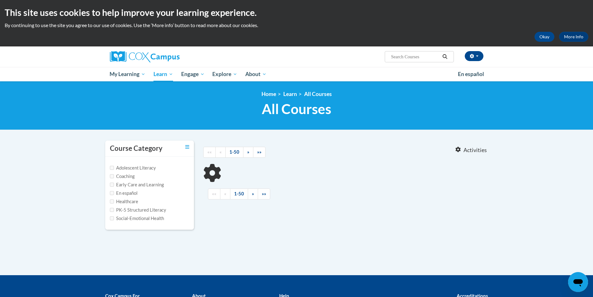
type input "Early Childhood Environment Rating Scale-Third Edition (ECERS-3)"
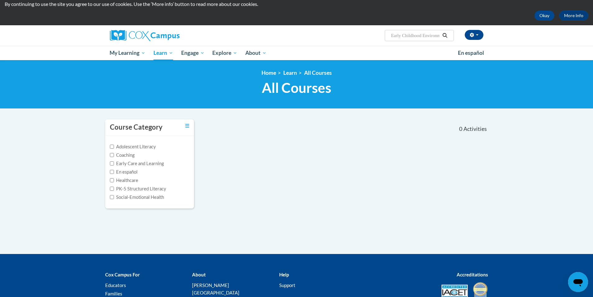
scroll to position [31, 0]
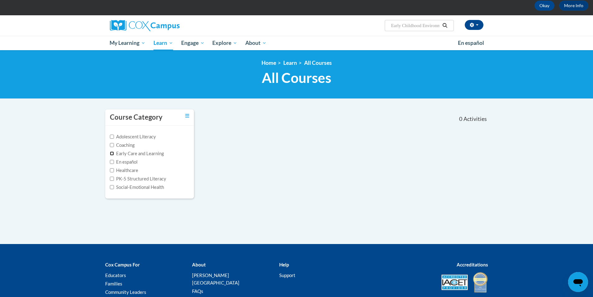
click at [110, 153] on input "Early Care and Learning" at bounding box center [112, 153] width 4 height 4
checkbox input "true"
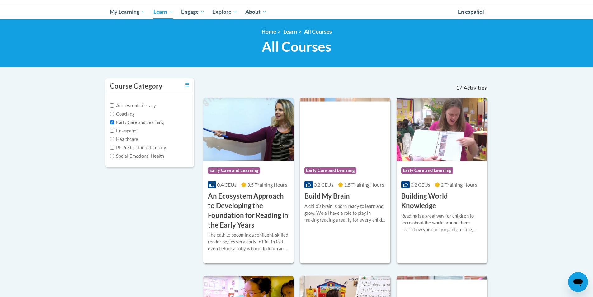
scroll to position [0, 0]
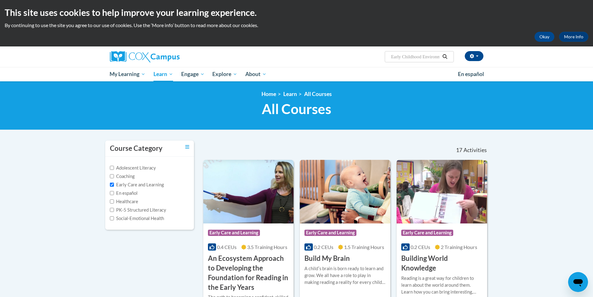
click at [423, 55] on input "Early Childhood Environment Rating Scale-Third Edition (ECERS-3)" at bounding box center [416, 56] width 50 height 7
click at [443, 56] on icon "Search" at bounding box center [445, 56] width 6 height 5
click at [438, 56] on input "Early Childhood Environment Rating Scale-Third Edition (ECERS-3)" at bounding box center [416, 56] width 50 height 7
type input "Eanment Rating Scale-Third Edition (ECERS-3)"
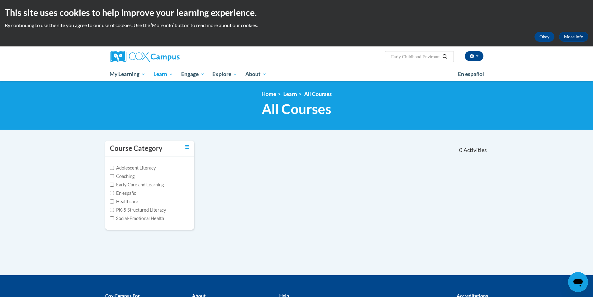
paste input "AT132355"
type input "Early ChildhoodAT132355 Environment Rating Scale-Third Edition (ECERS-3)"
click at [444, 55] on icon "Search" at bounding box center [445, 56] width 6 height 5
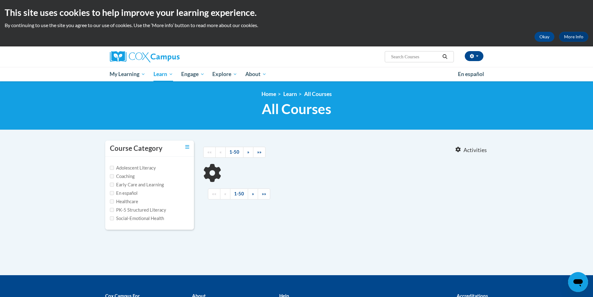
type input "Early ChildhoodAT132355 Environment Rating Scale-Third Edition (ECERS-3)"
click at [112, 184] on input "Early Care and Learning" at bounding box center [112, 185] width 4 height 4
checkbox input "true"
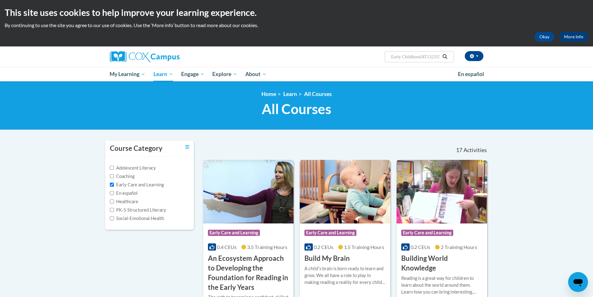
click at [438, 57] on input "Early ChildhoodAT132355 Environment Rating Scale-Third Edition (ECERS-3)" at bounding box center [416, 56] width 50 height 7
click at [440, 58] on input "355 Environment Rating Scale-Third Edition (ECERS-3)" at bounding box center [416, 56] width 50 height 7
click at [440, 58] on input "Scale-Third Edition (ECERS-3)" at bounding box center [416, 56] width 50 height 7
click at [440, 56] on input "Scale-Third Edition (ECERS-3)" at bounding box center [416, 56] width 50 height 7
click at [414, 59] on input "ERS-3)" at bounding box center [416, 56] width 50 height 7
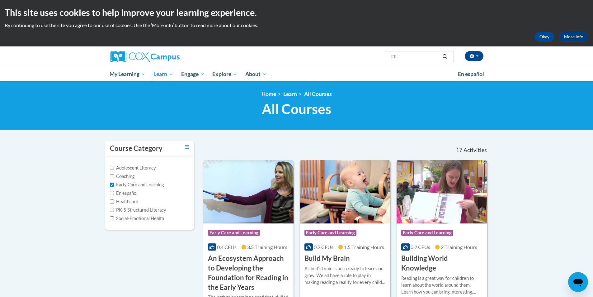
type input "E"
click at [411, 58] on input "Search..." at bounding box center [416, 56] width 50 height 7
paste input "Early Childhood Environment Rating Scale"
type input "Early Childhood Environment Rating Scale"
click at [445, 57] on icon "Search" at bounding box center [445, 56] width 6 height 5
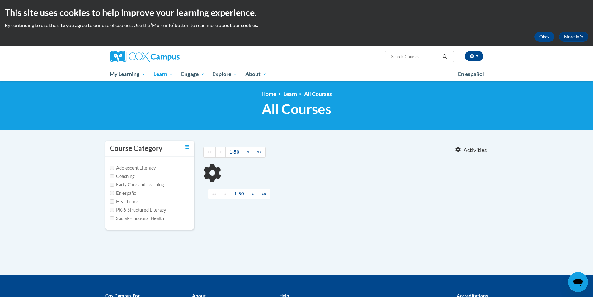
type input "Early Childhood Environment Rating Scale"
click at [112, 183] on input "Early Care and Learning" at bounding box center [112, 185] width 4 height 4
checkbox input "true"
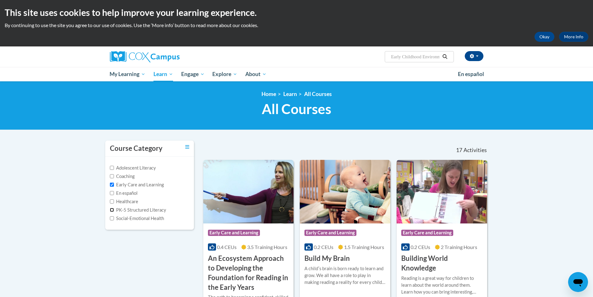
click at [113, 208] on input "PK-5 Structured Literacy" at bounding box center [112, 210] width 4 height 4
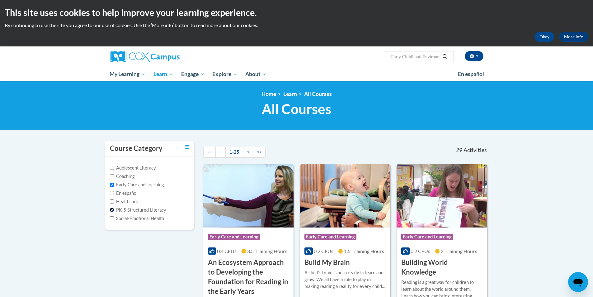
click at [113, 211] on input "PK-5 Structured Literacy" at bounding box center [112, 210] width 4 height 4
checkbox input "false"
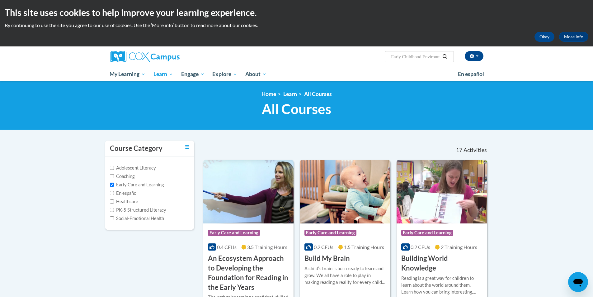
click at [446, 56] on icon "Search" at bounding box center [445, 56] width 6 height 5
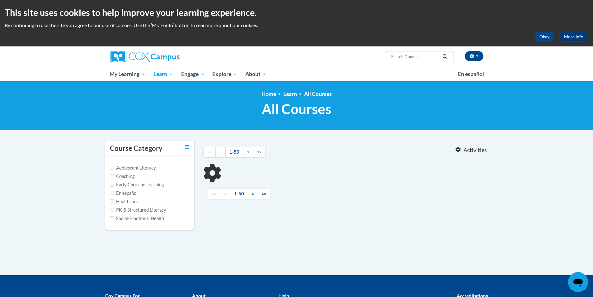
type input "Early Childhood Environment Rating Scale"
drag, startPoint x: 321, startPoint y: 98, endPoint x: 317, endPoint y: 94, distance: 5.5
click at [321, 98] on div "<en>Home</en><fr>Accueil</fr><de>Zuhause</de><it>Casa</it><es>Casa</es><pt>Casa…" at bounding box center [297, 106] width 393 height 30
click at [317, 93] on link "All Courses" at bounding box center [318, 94] width 28 height 7
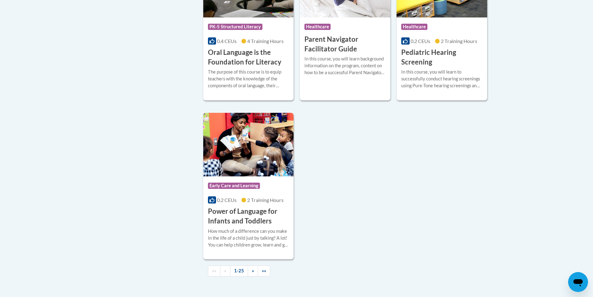
scroll to position [1433, 0]
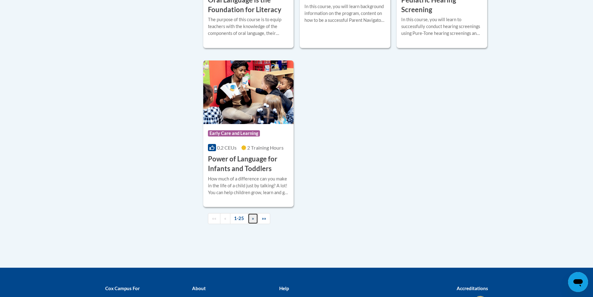
click at [252, 221] on span "»" at bounding box center [253, 218] width 2 height 5
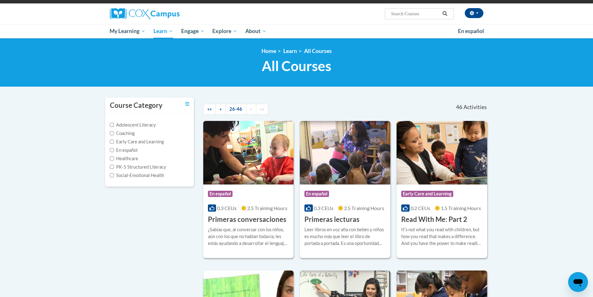
scroll to position [0, 0]
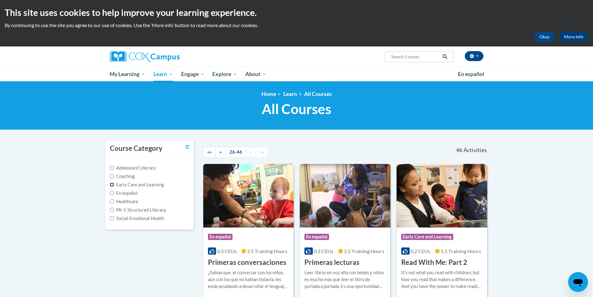
click at [113, 184] on input "Early Care and Learning" at bounding box center [112, 185] width 4 height 4
checkbox input "true"
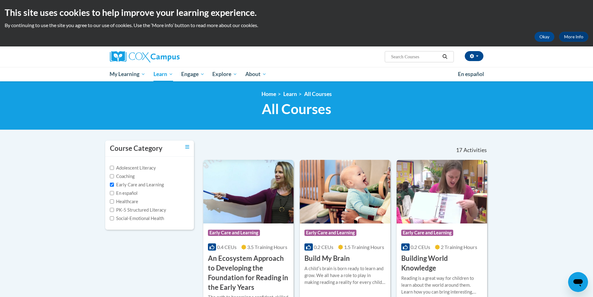
click at [401, 57] on input "Search..." at bounding box center [416, 56] width 50 height 7
paste input "Early Childhood Environment Rating Scale-Third Edition (ECERS-3), AT132355, ST1…"
type input "Early Childhood Environment Rating Scale-Third Edition (ECERS-3), AT132355, ST1…"
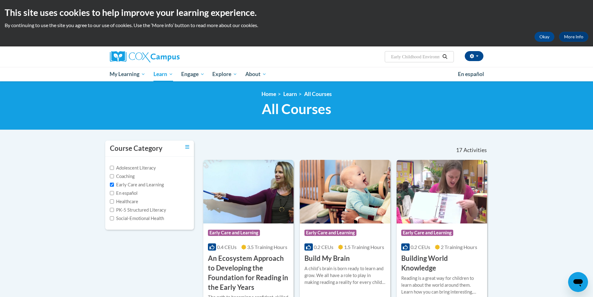
click at [444, 56] on icon "Search" at bounding box center [445, 56] width 6 height 5
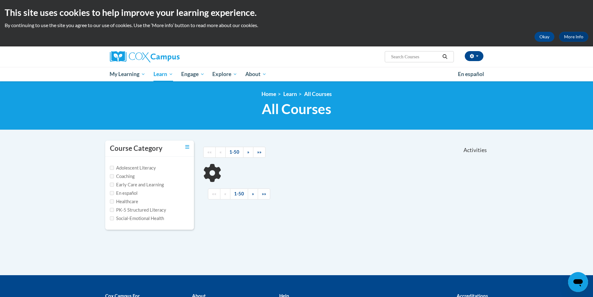
type input "Early Childhood Environment Rating Scale-Third Edition (ECERS-3), AT132355, ST1…"
click at [112, 185] on input "Early Care and Learning" at bounding box center [112, 185] width 4 height 4
checkbox input "true"
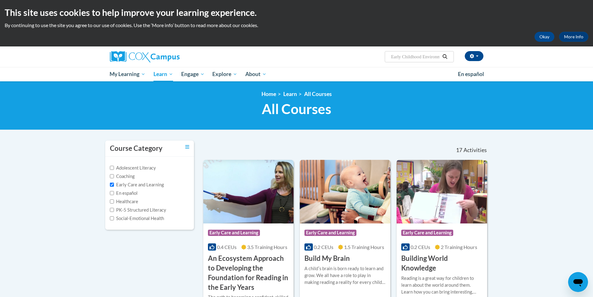
click at [444, 57] on icon "Search" at bounding box center [445, 56] width 5 height 5
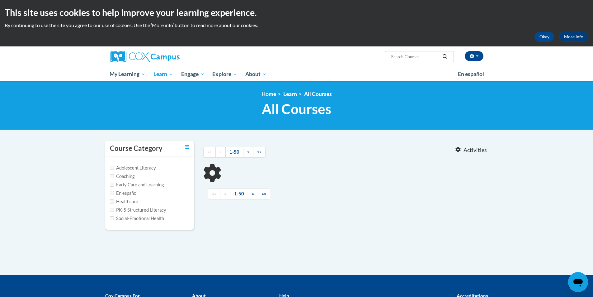
type input "Early Childhood Environment Rating Scale-Third Edition (ECERS-3), AT132355, ST1…"
click at [113, 183] on input "Early Care and Learning" at bounding box center [112, 185] width 4 height 4
checkbox input "true"
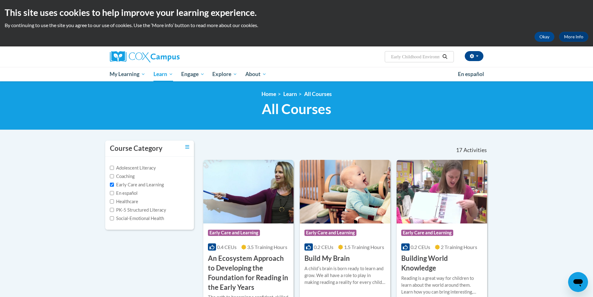
click at [444, 57] on icon "Search" at bounding box center [445, 56] width 5 height 5
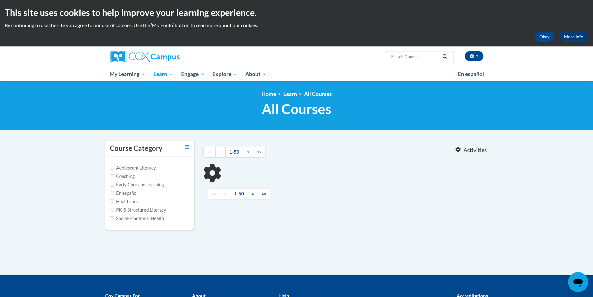
type input "Early Childhood Environment Rating Scale-Third Edition (ECERS-3), AT132355, ST1…"
click at [110, 185] on input "Early Care and Learning" at bounding box center [112, 185] width 4 height 4
checkbox input "true"
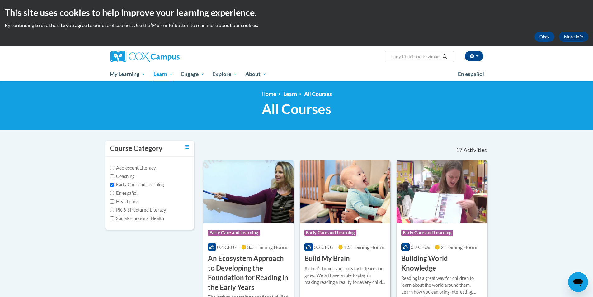
click at [444, 57] on icon "Search" at bounding box center [445, 56] width 5 height 5
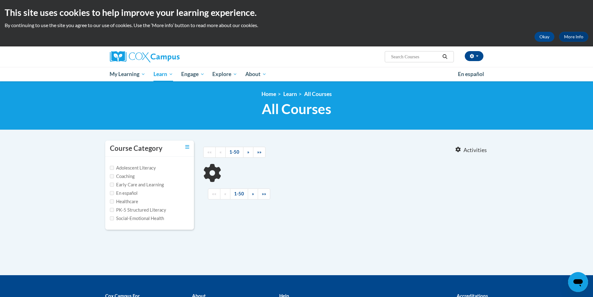
type input "Early Childhood Environment Rating Scale-Third Edition (ECERS-3), AT132355, ST1…"
click at [446, 56] on icon "Search" at bounding box center [445, 56] width 6 height 5
type input "Early Childhood Environment Rating Scale-Third Edition (ECERS-3), AT132355, ST1…"
click at [112, 186] on input "Early Care and Learning" at bounding box center [112, 185] width 4 height 4
checkbox input "true"
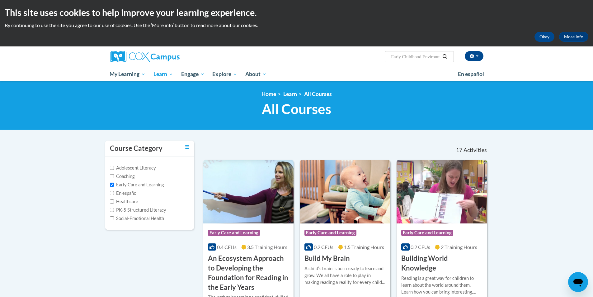
click at [422, 55] on input "Early Childhood Environment Rating Scale-Third Edition (ECERS-3), AT132355, ST1…" at bounding box center [416, 56] width 50 height 7
drag, startPoint x: 422, startPoint y: 55, endPoint x: 412, endPoint y: 56, distance: 10.0
click at [412, 56] on input "Early Childhood Environment Rating Scale-Third Edition (ECERS-3), AT132355, ST1…" at bounding box center [416, 56] width 50 height 7
drag, startPoint x: 440, startPoint y: 56, endPoint x: 397, endPoint y: 56, distance: 43.0
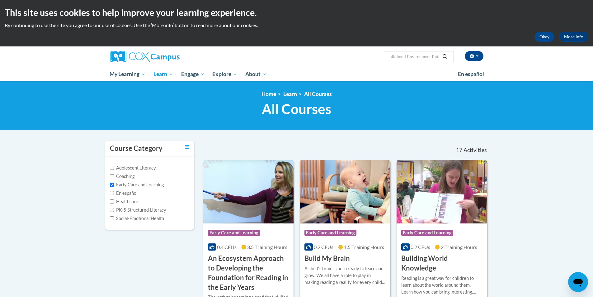
click at [399, 57] on input "Early Childhood Environment Rating Scale-Third Edition (ECERS-3), AT132355, ST1…" at bounding box center [416, 56] width 50 height 7
drag, startPoint x: 390, startPoint y: 55, endPoint x: 429, endPoint y: 62, distance: 39.3
click at [429, 62] on span "Search Search... Early Childhood Environment Rating Scale-Third Edition (ECERS-…" at bounding box center [419, 56] width 69 height 11
drag, startPoint x: 432, startPoint y: 53, endPoint x: 407, endPoint y: 58, distance: 25.4
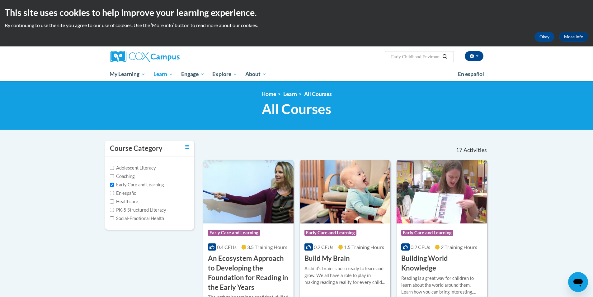
click at [407, 58] on input "Early Childhood Environment Rating Scale-Third Edition (ECERS-3), AT132355, ST1…" at bounding box center [416, 56] width 50 height 7
click at [442, 56] on icon "Search" at bounding box center [445, 56] width 6 height 5
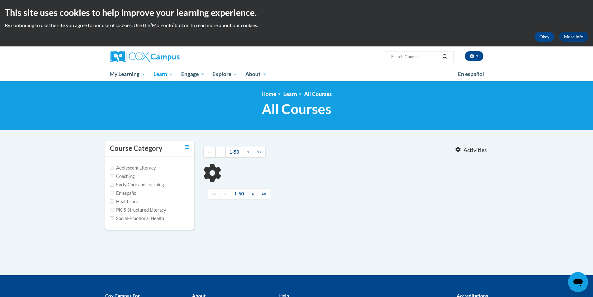
type input "Early Childhood Environment Rating Scale-Third Edition (ECERS-3), AT132355, ST1…"
click at [131, 184] on label "Early Care and Learning" at bounding box center [137, 184] width 54 height 7
click at [114, 184] on input "Early Care and Learning" at bounding box center [112, 185] width 4 height 4
checkbox input "true"
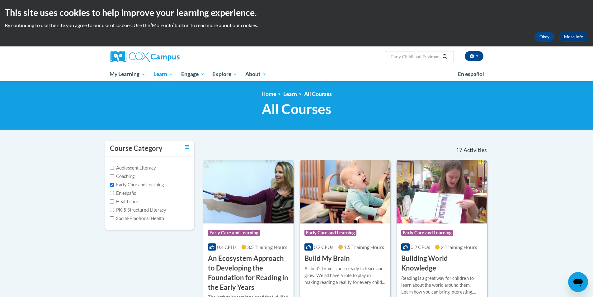
click at [439, 56] on input "Early Childhood Environment Rating Scale-Third Edition (ECERS-3), AT132355, ST1…" at bounding box center [416, 56] width 50 height 7
click at [440, 56] on input "Early Childhood Environment Rating Scale-Third Edition (ECERS-3), AT132355, ST1…" at bounding box center [416, 56] width 50 height 7
click at [438, 55] on input "Early Childhood Environment Rating Scale-Third Edition (ECERS-3), AT132355, ST1…" at bounding box center [416, 56] width 50 height 7
drag, startPoint x: 438, startPoint y: 55, endPoint x: 421, endPoint y: 51, distance: 17.7
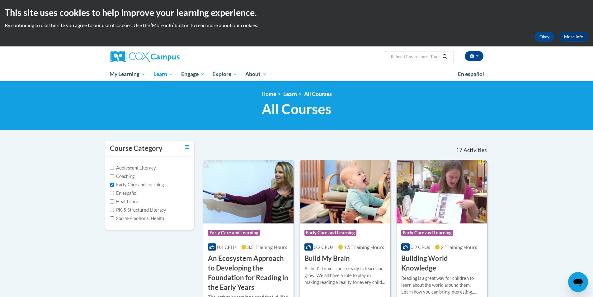
click at [426, 52] on span "Search Search... Early Childhood Environment Rating Scale-Third Edition (ECERS-…" at bounding box center [419, 56] width 69 height 11
drag, startPoint x: 438, startPoint y: 57, endPoint x: 382, endPoint y: 50, distance: 56.8
click at [383, 50] on div "Ersida Kekaj (Eastern Daylight Time GMT-0400 ) My Profile Inbox My Transcripts …" at bounding box center [360, 54] width 255 height 16
drag, startPoint x: 440, startPoint y: 57, endPoint x: 391, endPoint y: 57, distance: 49.2
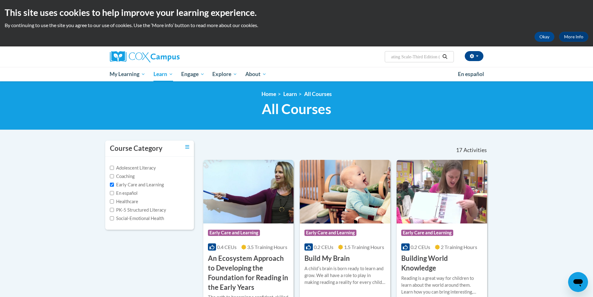
click at [391, 57] on input "ating Scale-Third Edition (ECERS-3), AT132355, ST10157478" at bounding box center [416, 56] width 50 height 7
drag, startPoint x: 395, startPoint y: 55, endPoint x: 454, endPoint y: 59, distance: 59.0
click at [454, 59] on span "Search Search... (ECERS-3), AT132355, ST10157478" at bounding box center [419, 56] width 69 height 11
type input "("
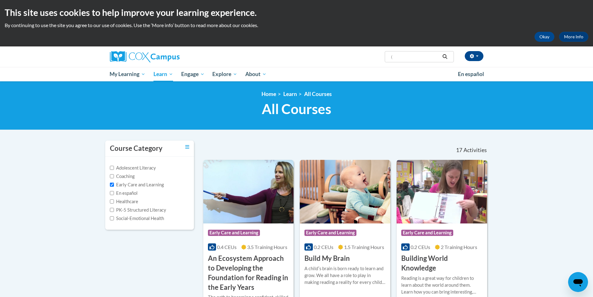
scroll to position [0, 0]
paste input "Early Childhood Environment Rating Scale-Third Edition (ECERS-3), AT132355, ST1…"
click at [391, 57] on input "Early Childhood Environment Rating Scale-Third Edition (ECERS-3), AT132355, ST1…" at bounding box center [416, 56] width 50 height 7
type input "Early Childhood Environment Rating Scale-Third Edition (ECERS-3), AT132355, ST1…"
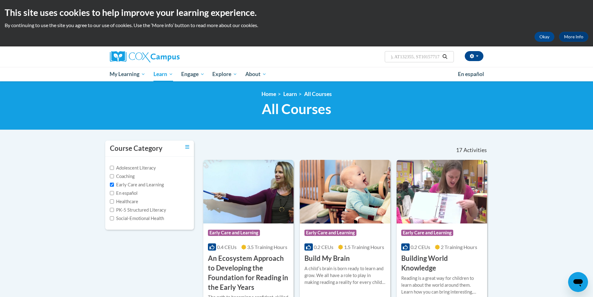
scroll to position [0, 0]
click at [444, 57] on icon "Search" at bounding box center [445, 56] width 5 height 5
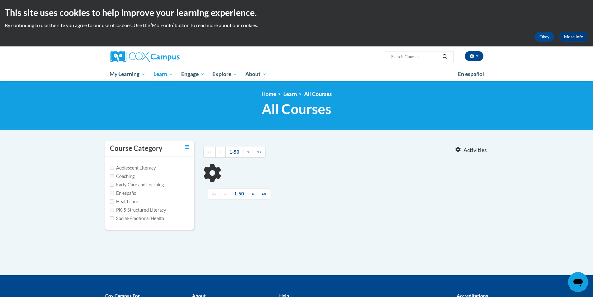
type input "Early Childhood Environment Rating Scale-Third Edition (ECERS-3), AT132355, ST1…"
click at [112, 185] on input "Early Care and Learning" at bounding box center [112, 185] width 4 height 4
checkbox input "true"
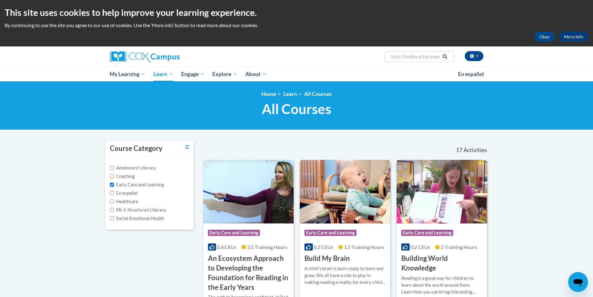
click at [443, 56] on icon "Search" at bounding box center [445, 56] width 5 height 5
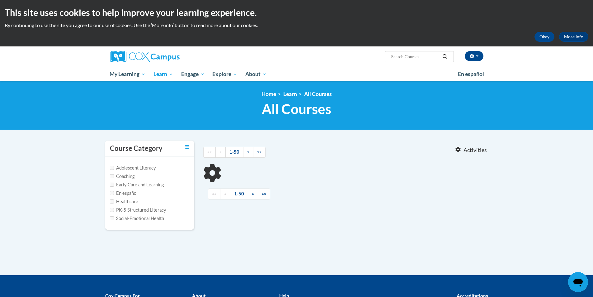
type input "Early Childhood Environment Rating Scale-Third Edition (ECERS-3), AT132355, ST1…"
click at [113, 184] on input "Early Care and Learning" at bounding box center [112, 185] width 4 height 4
checkbox input "true"
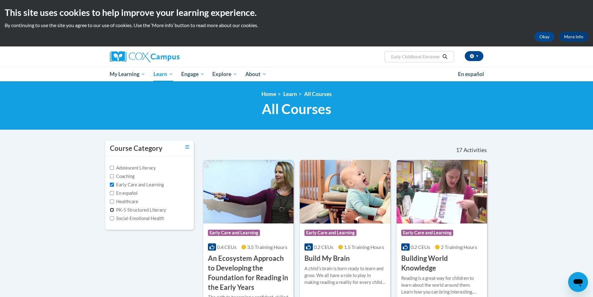
click at [113, 211] on input "PK-5 Structured Literacy" at bounding box center [112, 210] width 4 height 4
checkbox input "true"
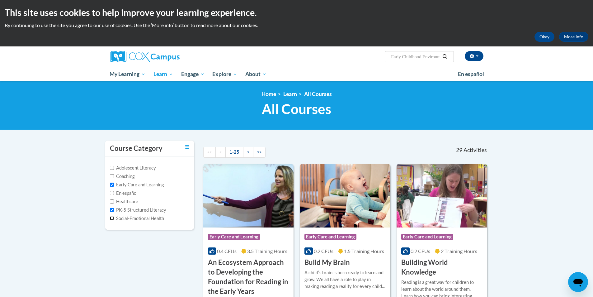
click at [112, 219] on input "Social-Emotional Health" at bounding box center [112, 218] width 4 height 4
checkbox input "true"
click at [443, 59] on button "Search" at bounding box center [444, 56] width 9 height 7
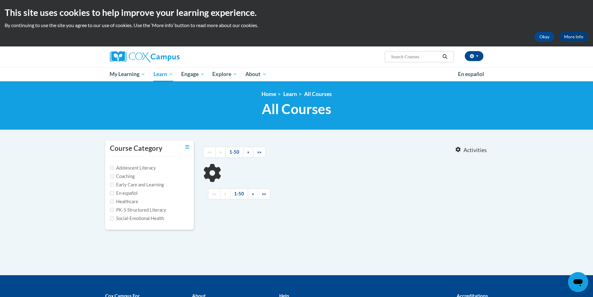
type input "Early Childhood Environment Rating Scale-Third Edition (ECERS-3), AT132355, ST1…"
click at [112, 211] on input "PK-5 Structured Literacy" at bounding box center [112, 210] width 4 height 4
checkbox input "true"
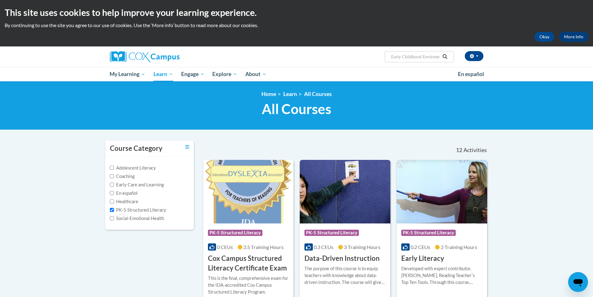
click at [433, 64] on div "Ersida Kekaj (Eastern Daylight Time GMT-0400 ) My Profile Inbox My Transcripts …" at bounding box center [297, 56] width 393 height 21
click at [446, 59] on icon "Search" at bounding box center [445, 56] width 6 height 5
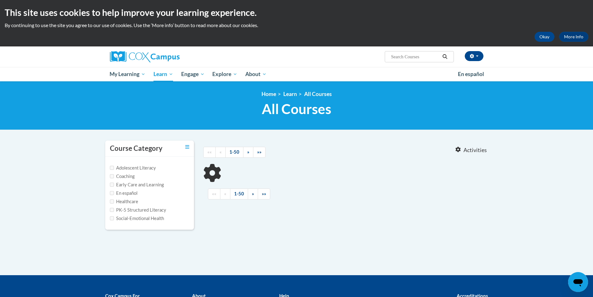
type input "Early Childhood Environment Rating Scale-Third Edition (ECERS-3), AT132355, ST1…"
click at [112, 208] on input "PK-5 Structured Literacy" at bounding box center [112, 210] width 4 height 4
checkbox input "true"
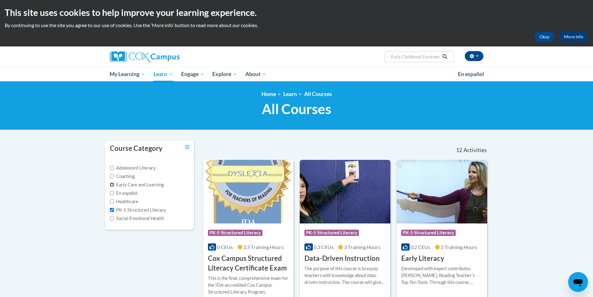
click at [114, 184] on input "Early Care and Learning" at bounding box center [112, 185] width 4 height 4
checkbox input "true"
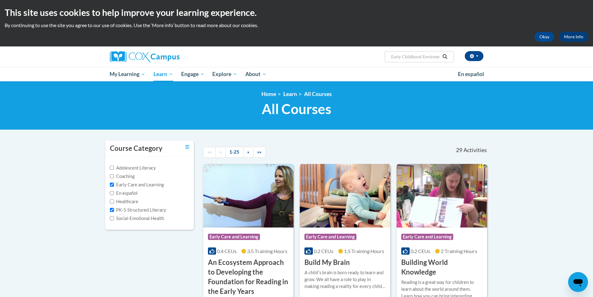
click at [447, 55] on icon "Search" at bounding box center [445, 56] width 6 height 5
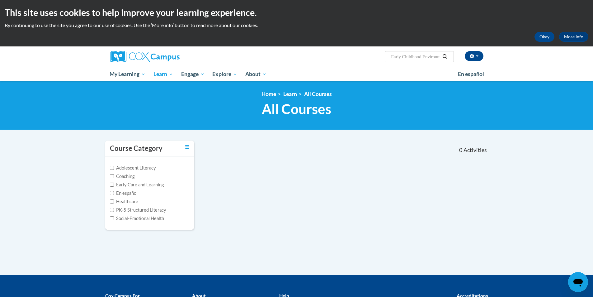
click at [419, 54] on input "Early Childhood Environment Rating Scale-Third Edition (ECERS-3), AT132355, ST1…" at bounding box center [416, 56] width 50 height 7
paste input "Create Effective Teamwork By Navigating Work Styles 1.50 hours, AT143209, ST101…"
type input "Early ChildhoCreate Effective Teamwork By Navigating Work Styles 1.50 hours, AT…"
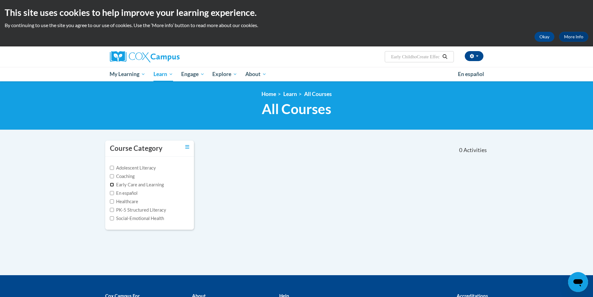
click at [113, 185] on input "Early Care and Learning" at bounding box center [112, 185] width 4 height 4
checkbox input "true"
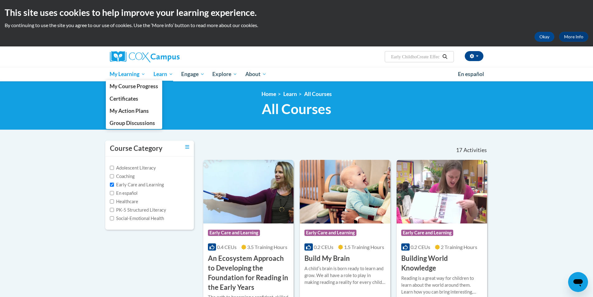
click at [120, 79] on link "My Learning" at bounding box center [128, 74] width 44 height 14
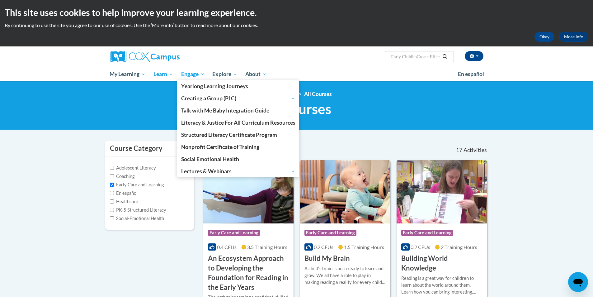
click at [197, 76] on span "Engage" at bounding box center [192, 73] width 23 height 7
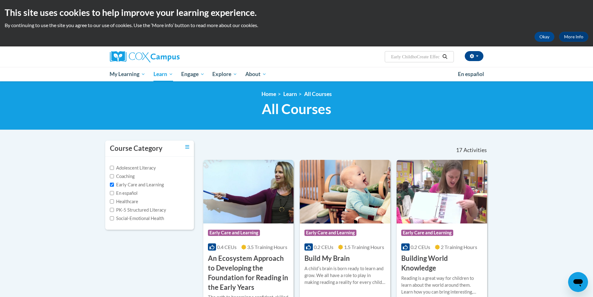
click at [445, 56] on icon "Search" at bounding box center [445, 56] width 6 height 5
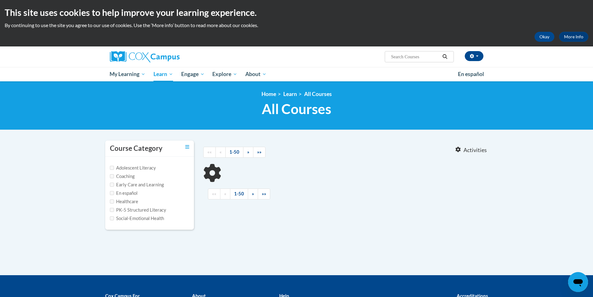
type input "Early ChildhoCreate Effective Teamwork By Navigating Work Styles 1.50 hours, AT…"
